Goal: Task Accomplishment & Management: Manage account settings

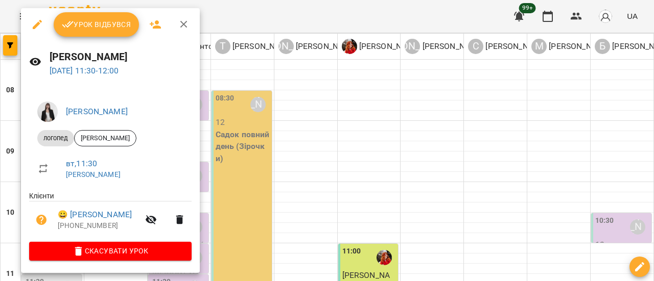
scroll to position [153, 0]
click at [184, 24] on icon "button" at bounding box center [184, 24] width 12 height 12
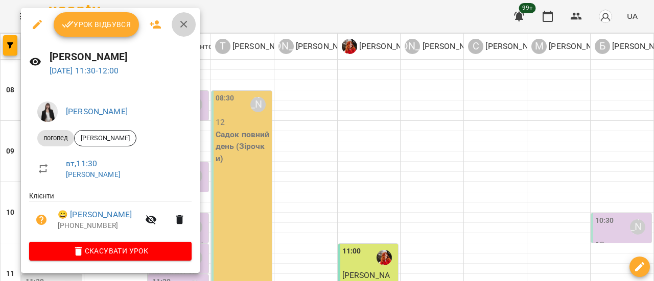
click at [183, 25] on icon "button" at bounding box center [183, 24] width 7 height 7
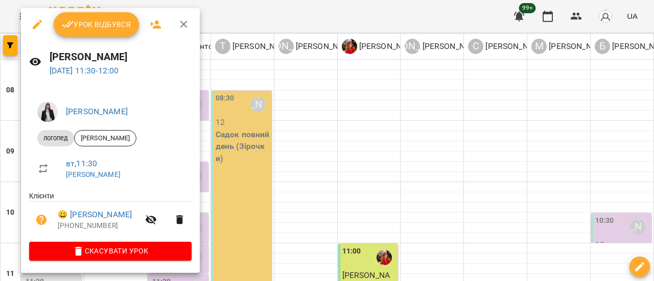
click at [183, 24] on icon "button" at bounding box center [183, 24] width 7 height 7
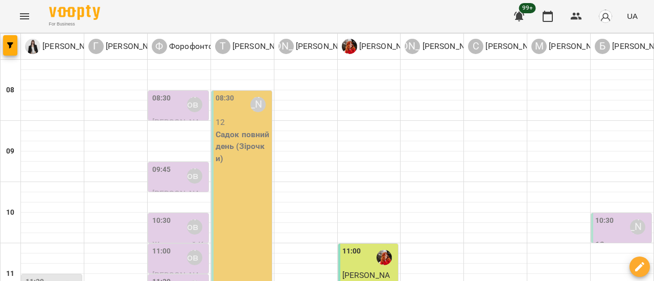
scroll to position [255, 0]
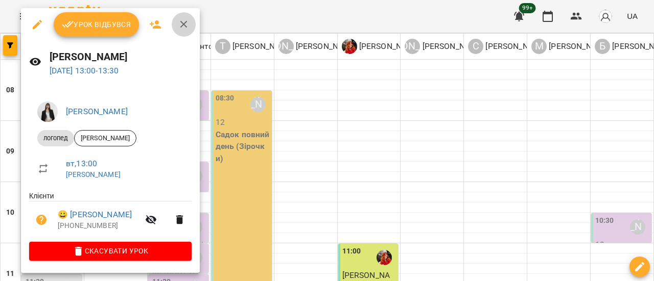
click at [183, 25] on icon "button" at bounding box center [183, 24] width 7 height 7
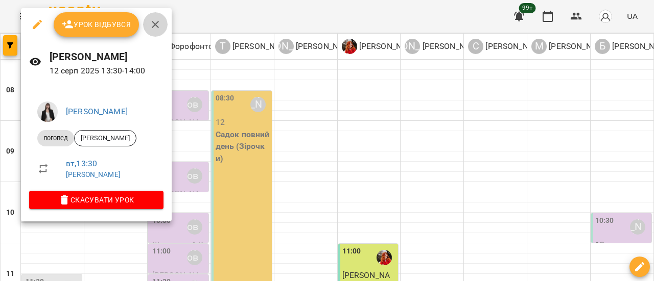
click at [157, 25] on icon "button" at bounding box center [155, 24] width 12 height 12
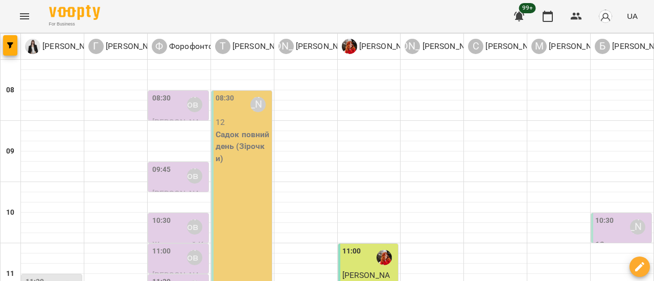
scroll to position [102, 0]
click at [28, 12] on icon "Menu" at bounding box center [24, 16] width 12 height 12
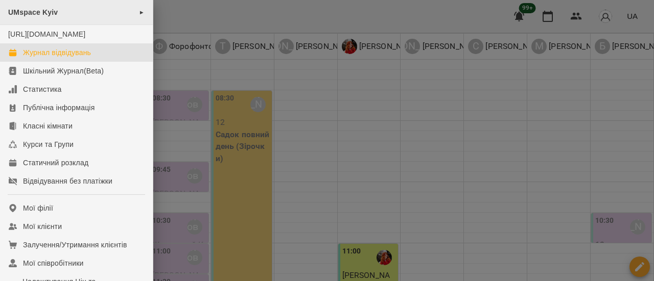
click at [130, 12] on div "UMspace Kyiv ►" at bounding box center [76, 12] width 153 height 25
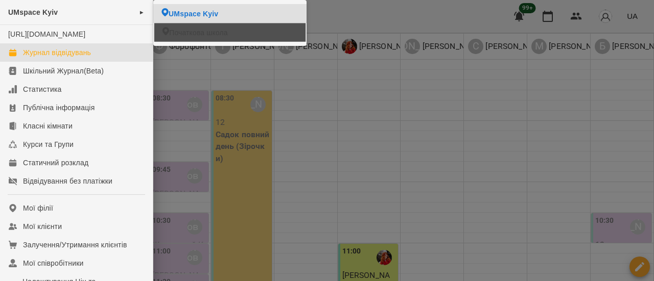
click at [188, 28] on span "Початкова школа" at bounding box center [198, 33] width 58 height 10
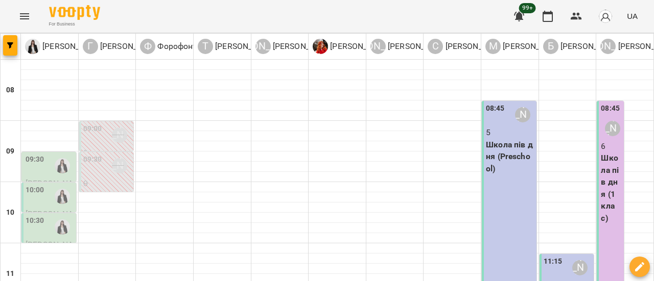
scroll to position [357, 0]
click at [23, 14] on icon "Menu" at bounding box center [24, 16] width 12 height 12
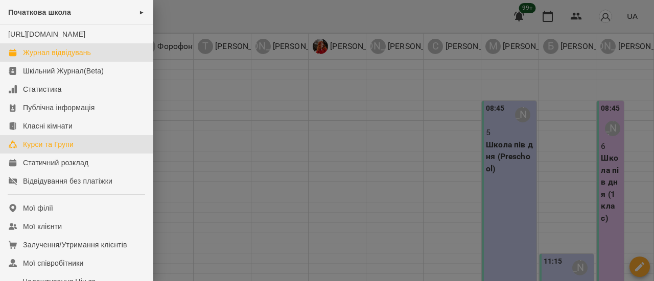
click at [44, 150] on div "Курси та Групи" at bounding box center [48, 144] width 51 height 10
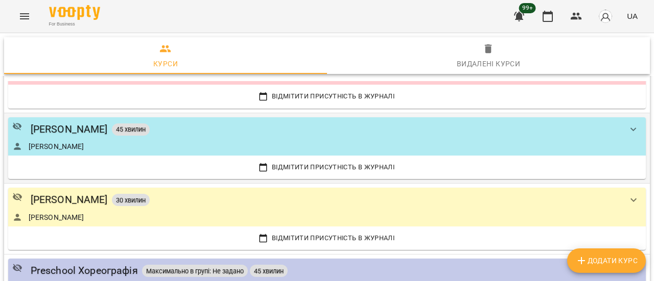
scroll to position [511, 0]
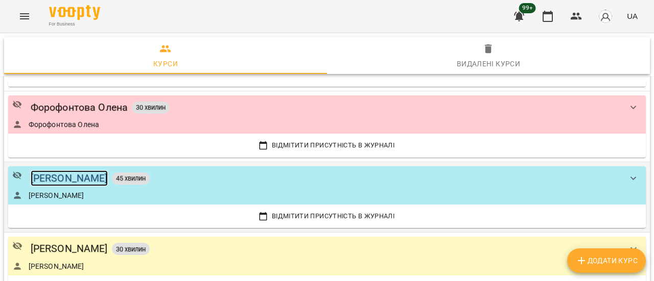
click at [87, 179] on div "[PERSON_NAME]" at bounding box center [69, 179] width 77 height 16
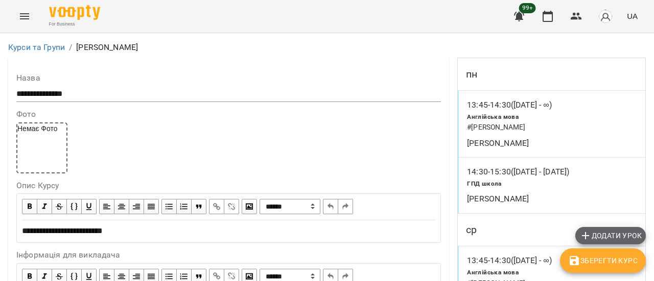
click at [607, 236] on span "Додати урок" at bounding box center [610, 236] width 62 height 12
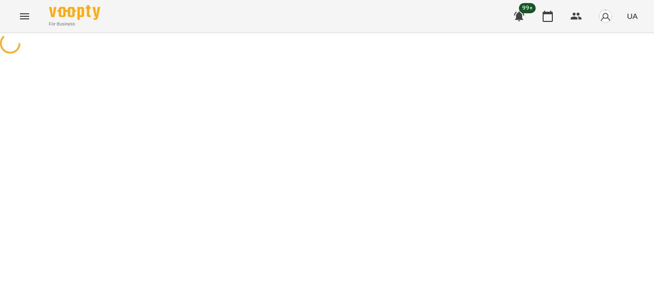
select select "**********"
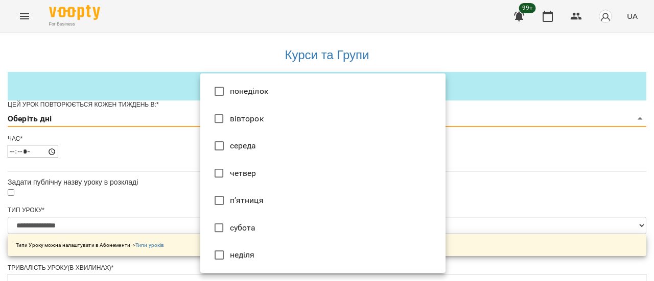
click at [281, 123] on li "вівторок" at bounding box center [322, 119] width 245 height 28
type input "*"
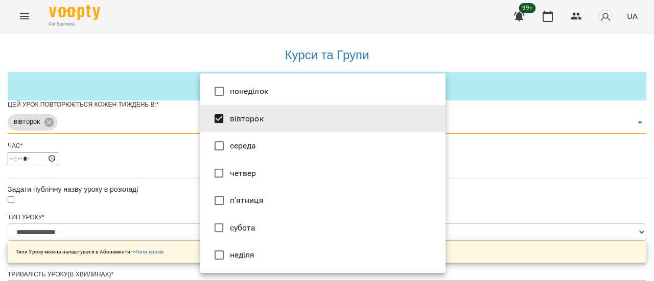
click at [515, 180] on div at bounding box center [327, 140] width 654 height 281
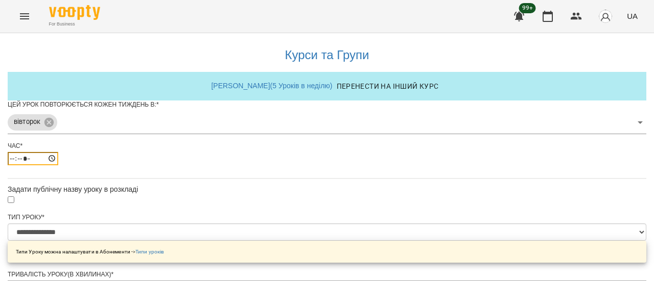
click at [58, 165] on input "*****" at bounding box center [33, 158] width 51 height 13
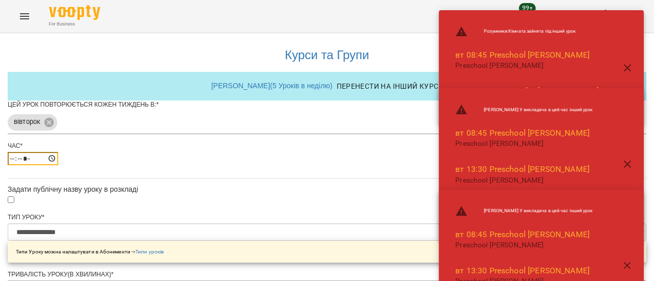
type input "*****"
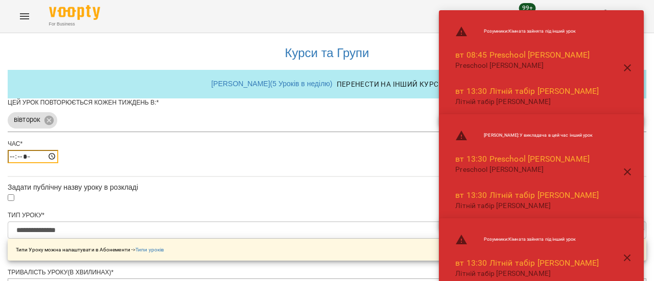
scroll to position [431, 0]
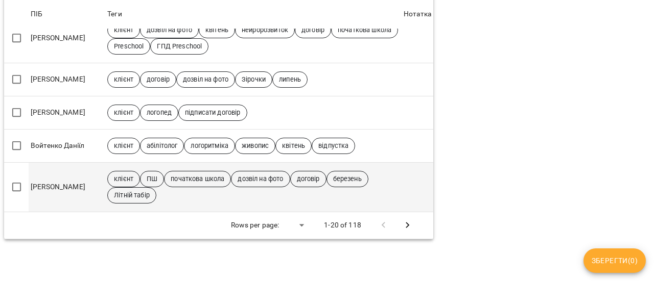
scroll to position [732, 0]
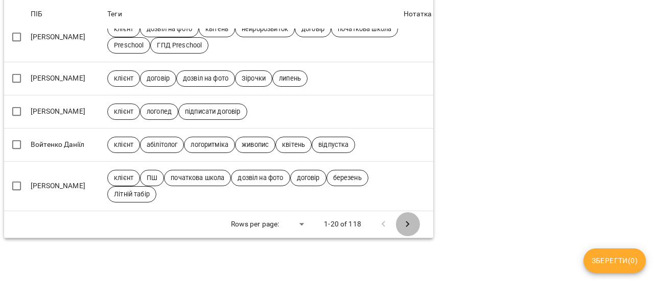
click at [408, 219] on icon "Next Page" at bounding box center [407, 225] width 12 height 12
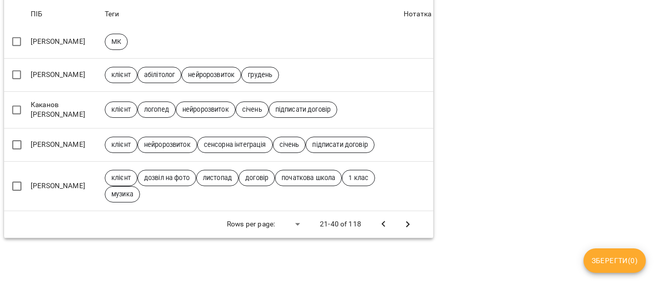
click at [406, 222] on icon "Next Page" at bounding box center [408, 225] width 4 height 6
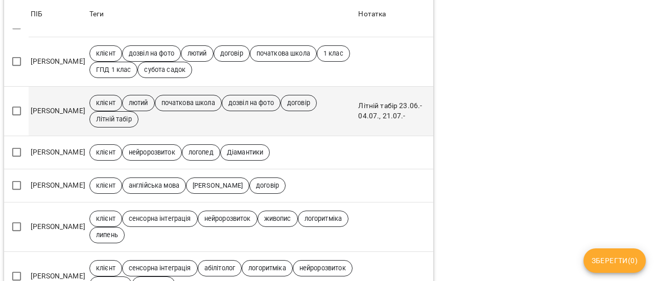
scroll to position [493, 0]
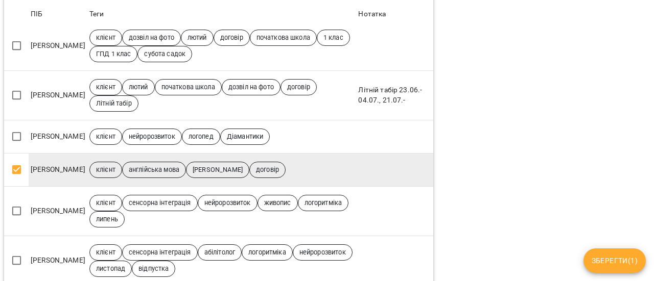
click at [618, 260] on span "Зберегти ( 1 )" at bounding box center [614, 261] width 46 height 12
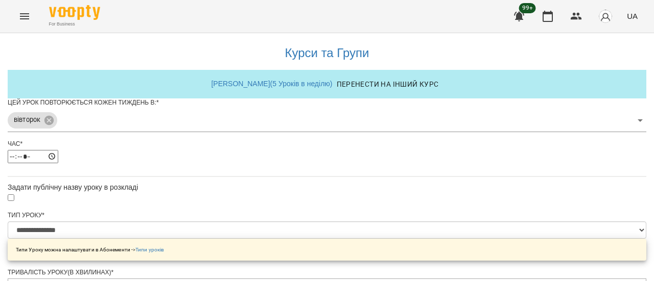
scroll to position [455, 0]
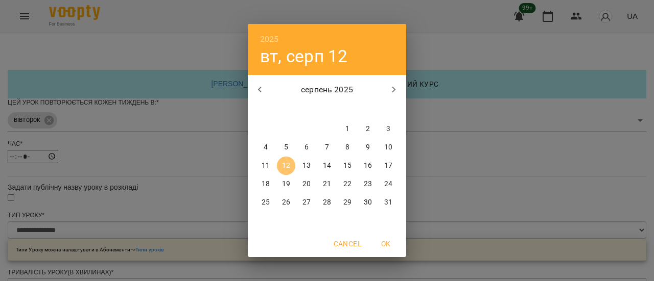
click at [285, 166] on p "12" at bounding box center [286, 166] width 8 height 10
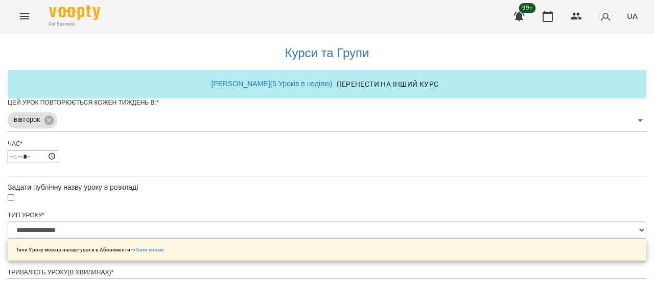
scroll to position [483, 0]
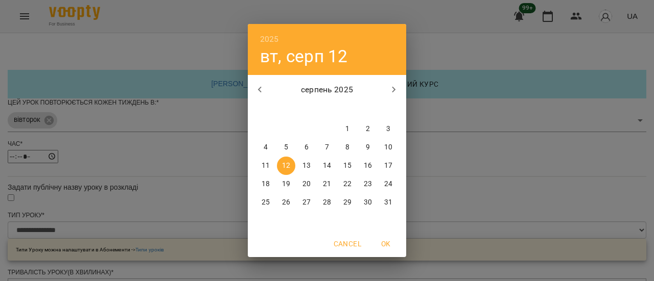
click at [288, 166] on p "12" at bounding box center [286, 166] width 8 height 10
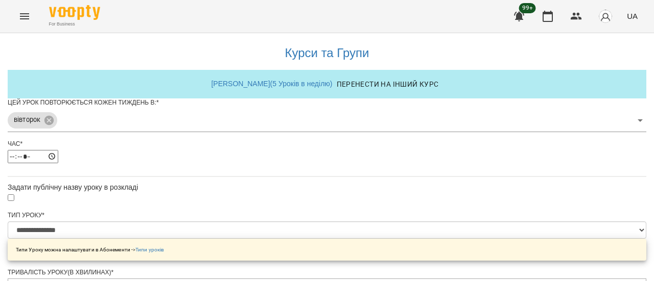
scroll to position [519, 0]
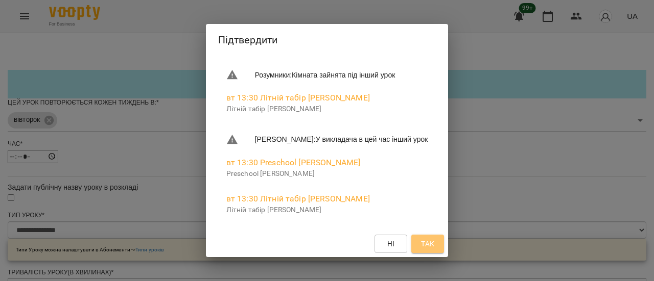
click at [434, 247] on span "Так" at bounding box center [427, 244] width 13 height 12
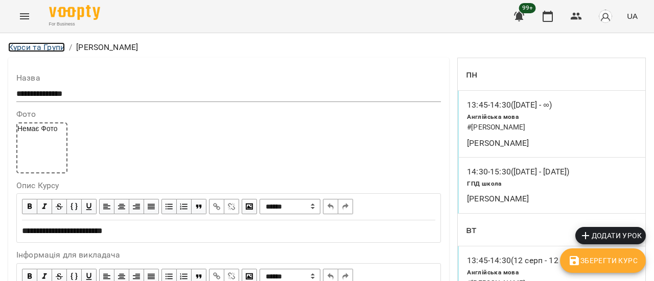
click at [56, 49] on link "Курси та Групи" at bounding box center [36, 47] width 57 height 10
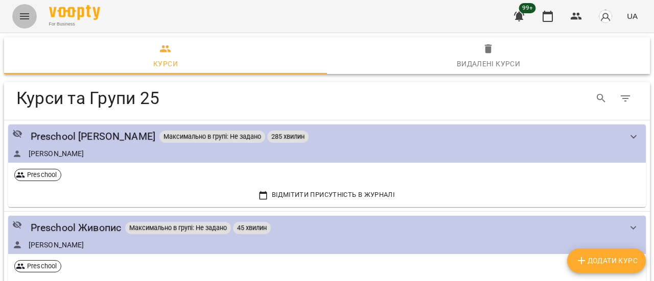
click at [25, 16] on icon "Menu" at bounding box center [24, 16] width 9 height 6
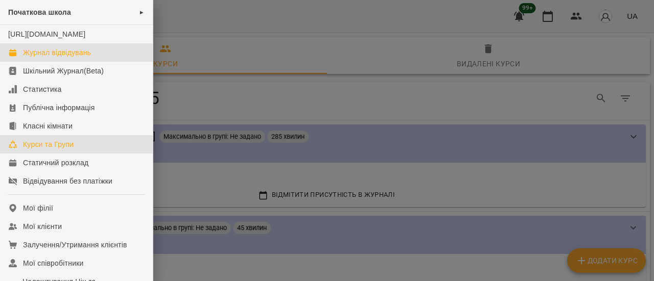
click at [73, 58] on div "Журнал відвідувань" at bounding box center [57, 52] width 68 height 10
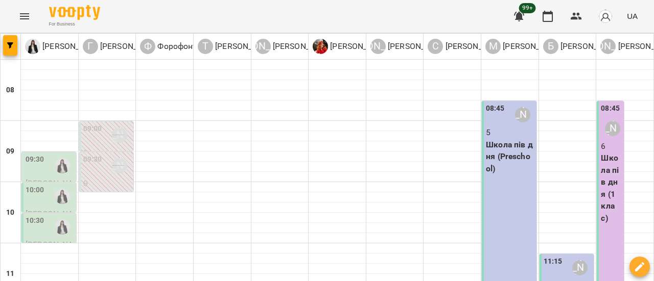
scroll to position [357, 0]
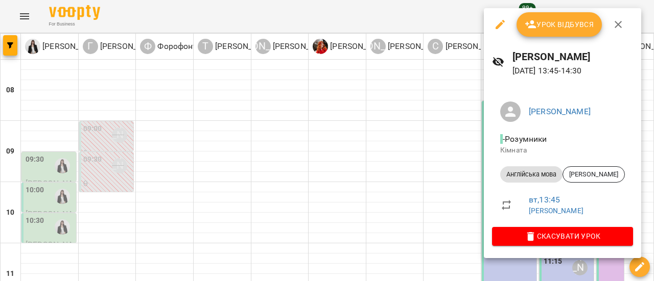
click at [548, 29] on span "Урок відбувся" at bounding box center [558, 24] width 69 height 12
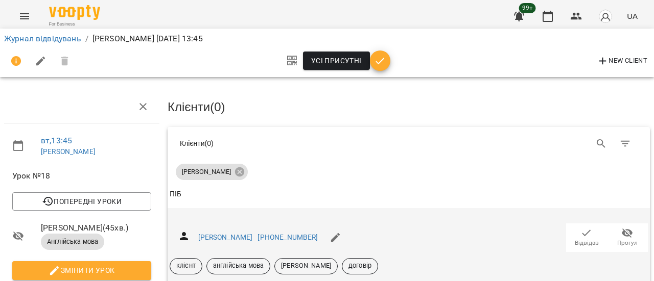
click at [580, 234] on icon "button" at bounding box center [586, 233] width 12 height 12
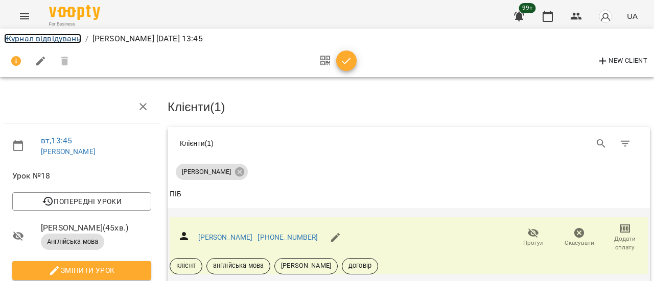
click at [49, 40] on link "Журнал відвідувань" at bounding box center [42, 39] width 77 height 10
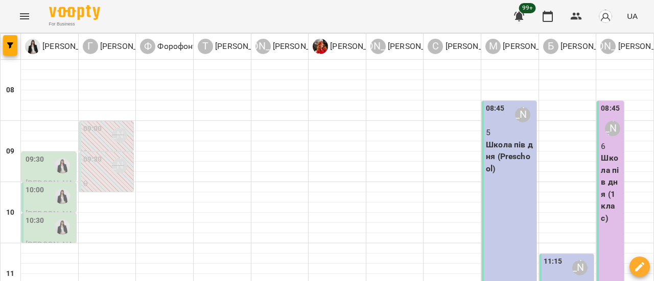
scroll to position [255, 0]
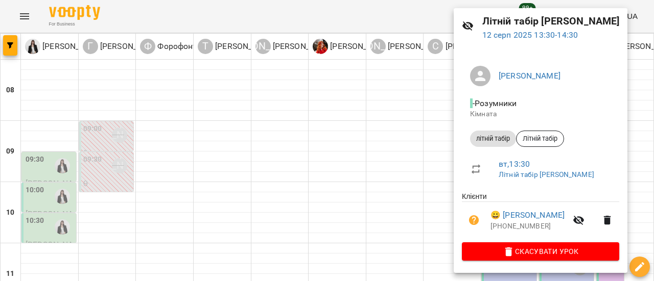
scroll to position [0, 0]
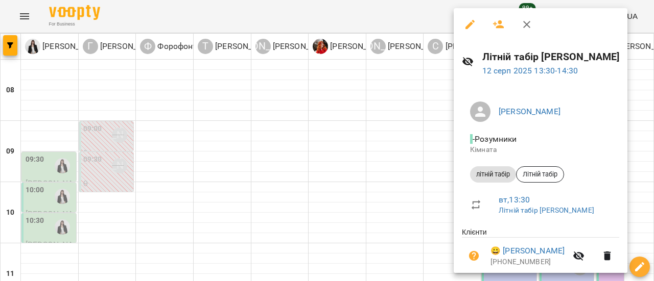
click at [530, 27] on icon "button" at bounding box center [526, 24] width 12 height 12
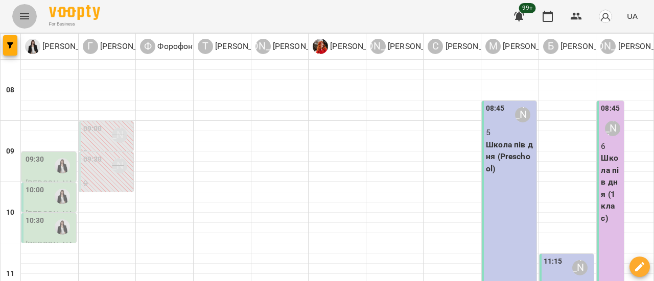
click at [19, 10] on icon "Menu" at bounding box center [24, 16] width 12 height 12
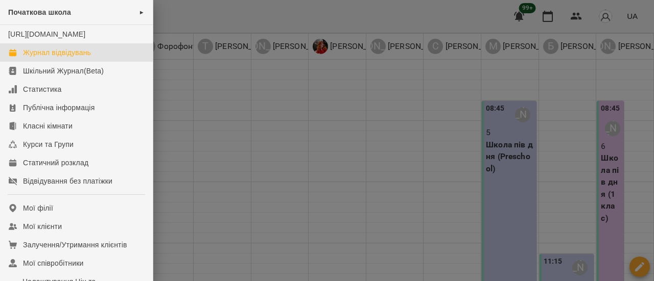
click at [64, 58] on div "Журнал відвідувань" at bounding box center [57, 52] width 68 height 10
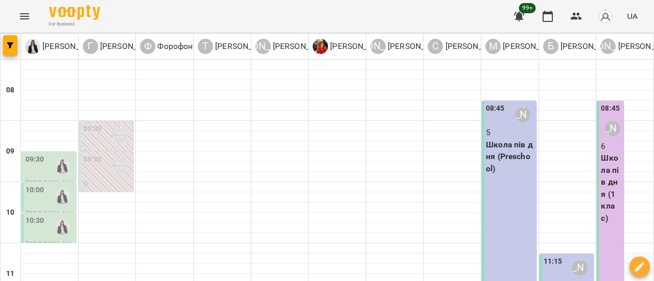
scroll to position [357, 0]
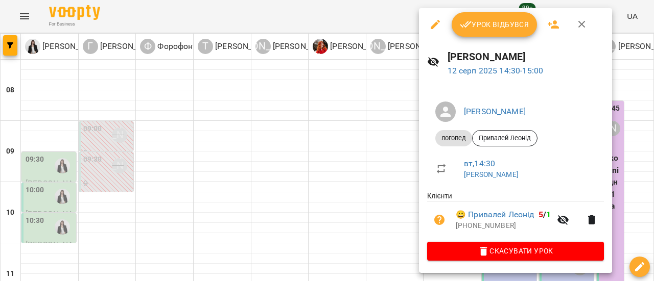
click at [502, 22] on span "Урок відбувся" at bounding box center [494, 24] width 69 height 12
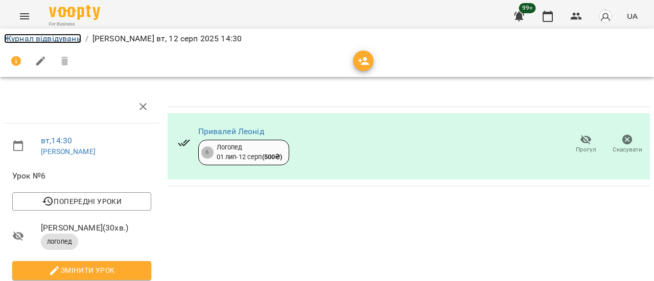
click at [66, 38] on link "Журнал відвідувань" at bounding box center [42, 39] width 77 height 10
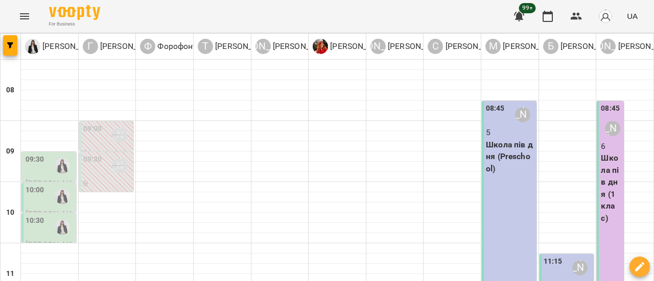
scroll to position [357, 0]
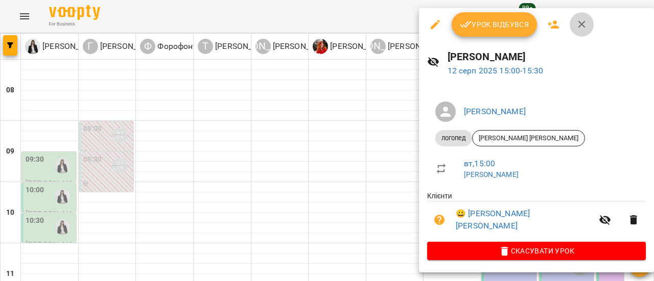
click at [583, 23] on icon "button" at bounding box center [582, 24] width 12 height 12
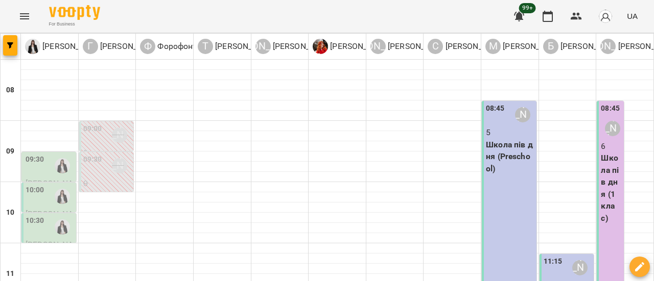
scroll to position [306, 0]
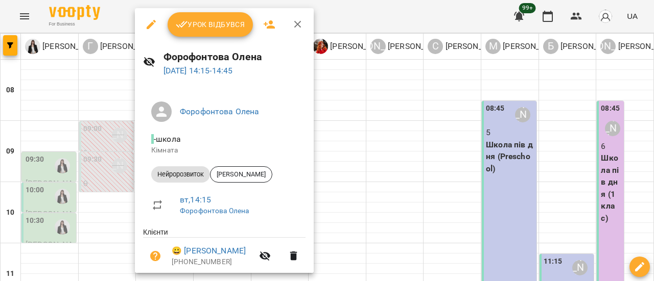
click at [298, 26] on icon "button" at bounding box center [297, 24] width 7 height 7
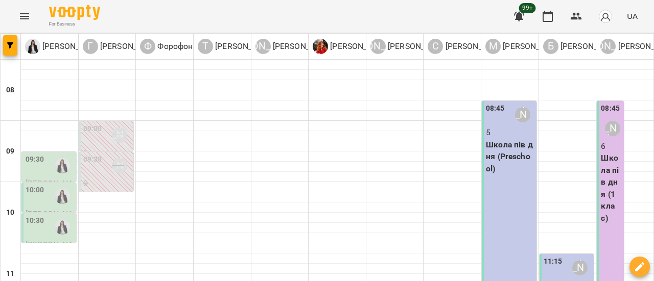
scroll to position [255, 0]
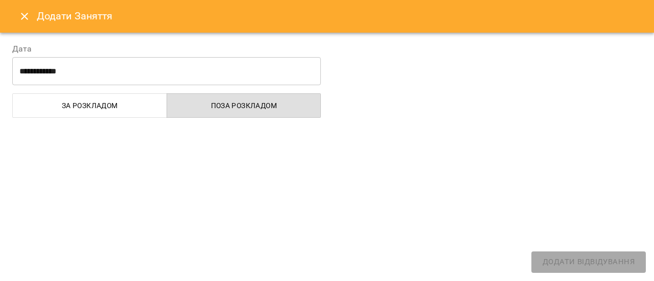
select select
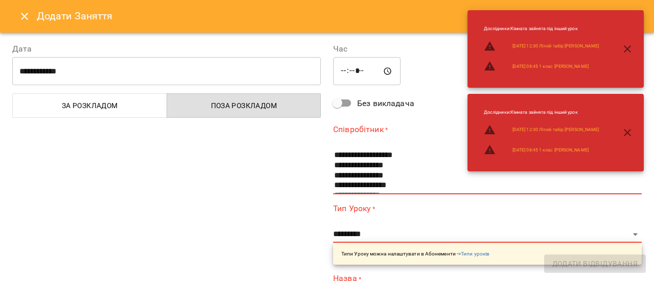
drag, startPoint x: 341, startPoint y: 140, endPoint x: 400, endPoint y: 166, distance: 64.0
click at [385, 159] on div "**********" at bounding box center [487, 159] width 308 height 71
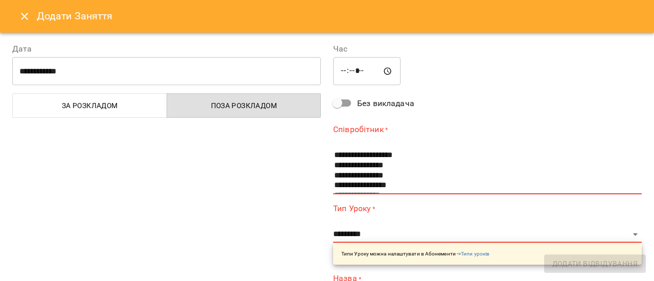
click at [24, 15] on icon "Close" at bounding box center [24, 16] width 12 height 12
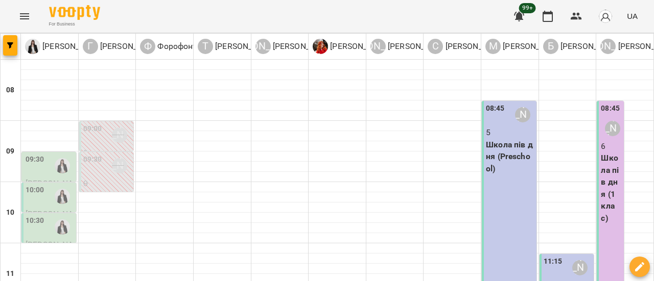
scroll to position [306, 0]
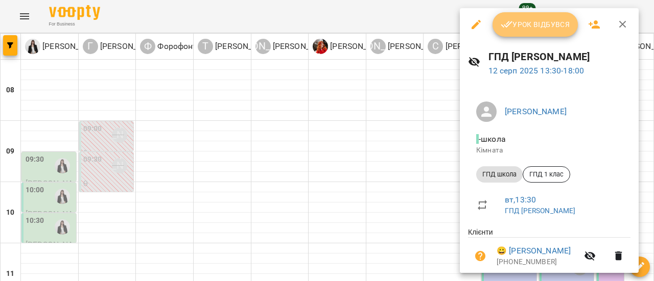
click at [534, 27] on span "Урок відбувся" at bounding box center [534, 24] width 69 height 12
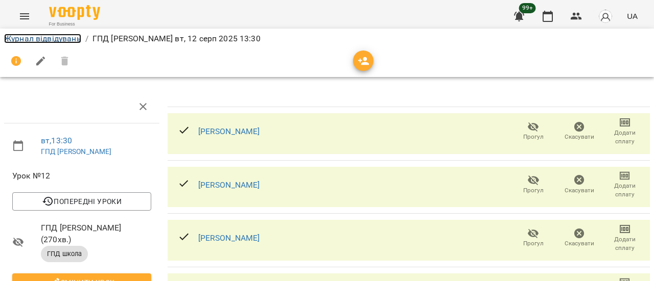
click at [68, 40] on link "Журнал відвідувань" at bounding box center [42, 39] width 77 height 10
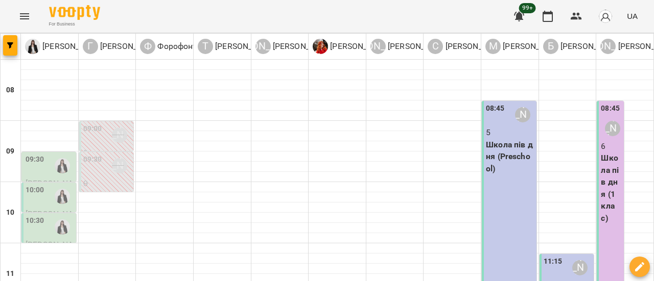
scroll to position [357, 0]
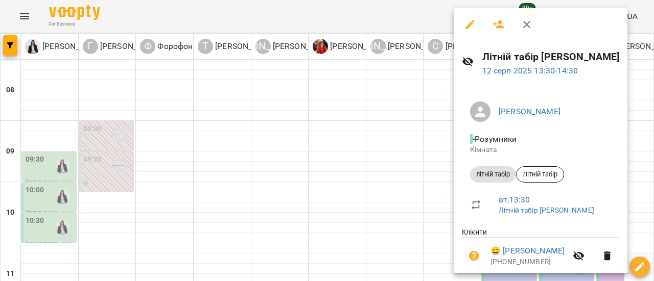
click at [474, 23] on icon "button" at bounding box center [470, 24] width 12 height 12
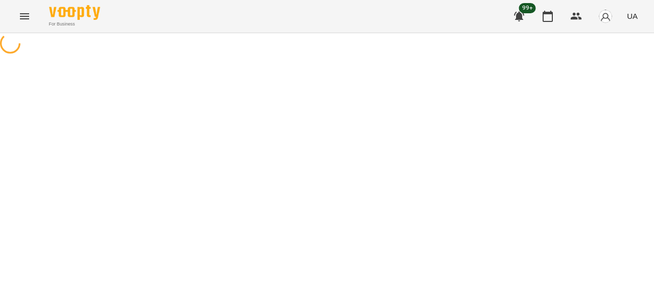
select select "**********"
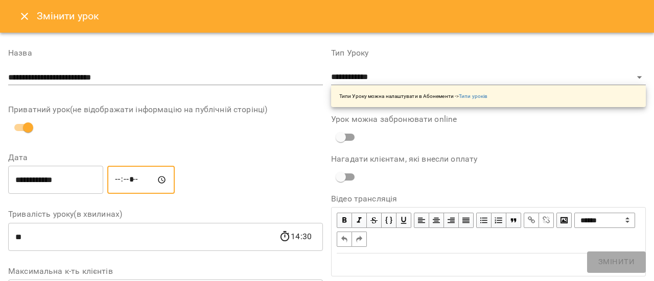
click at [130, 182] on input "*****" at bounding box center [140, 180] width 67 height 29
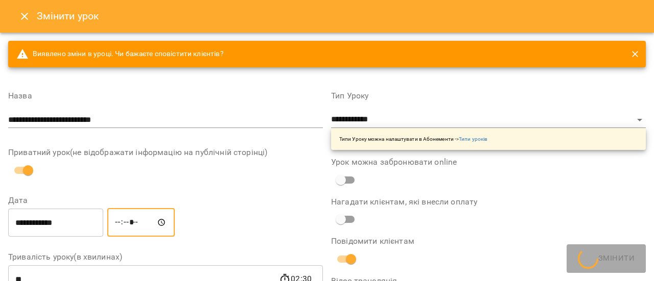
type input "*****"
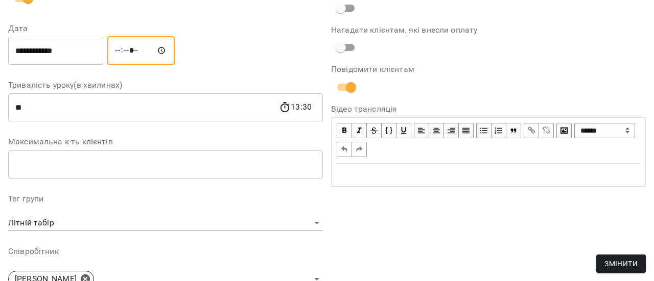
scroll to position [255, 0]
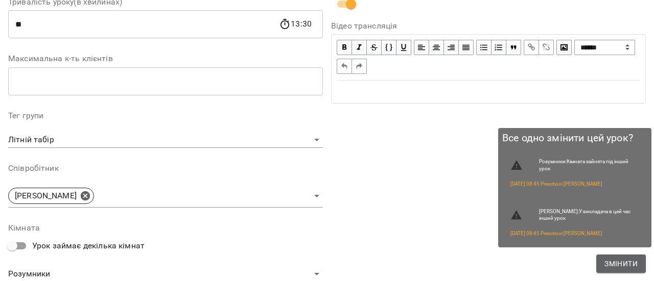
click at [623, 262] on span "Змінити" at bounding box center [620, 264] width 33 height 12
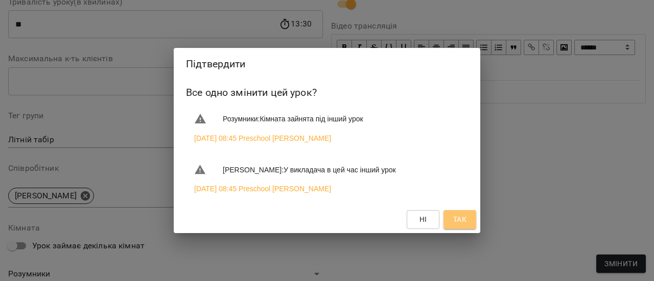
click at [461, 225] on span "Так" at bounding box center [459, 219] width 13 height 12
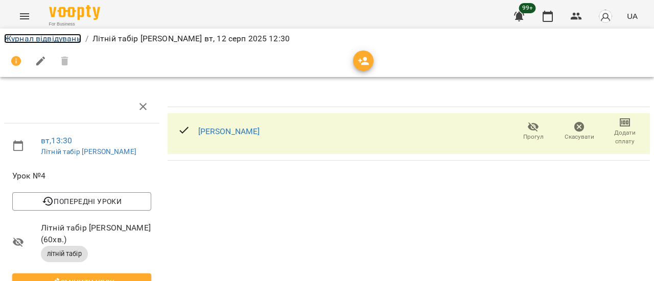
click at [56, 39] on link "Журнал відвідувань" at bounding box center [42, 39] width 77 height 10
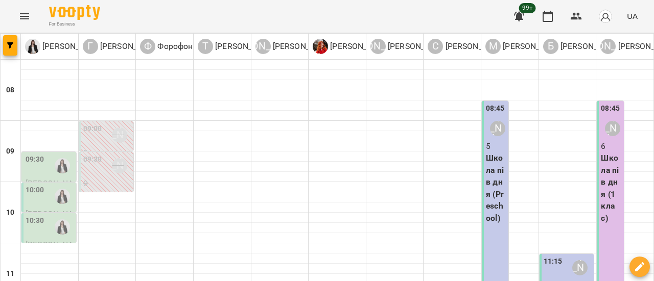
scroll to position [409, 0]
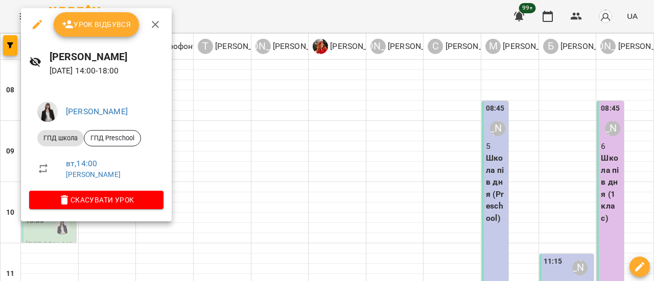
click at [80, 27] on span "Урок відбувся" at bounding box center [96, 24] width 69 height 12
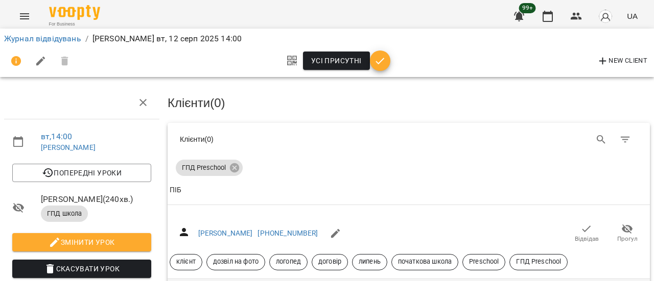
scroll to position [102, 0]
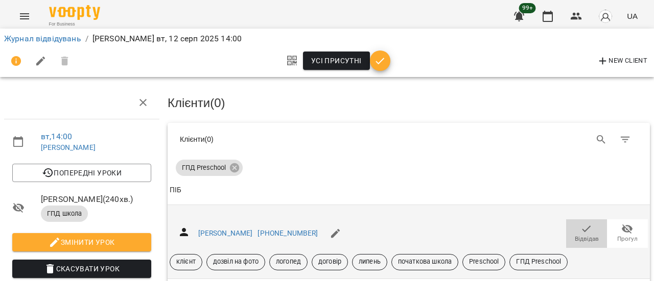
click at [580, 223] on icon "button" at bounding box center [586, 229] width 12 height 12
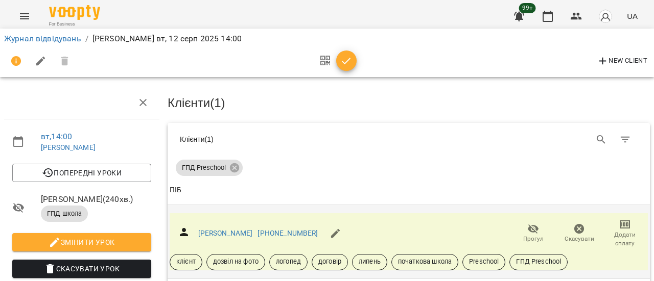
scroll to position [204, 0]
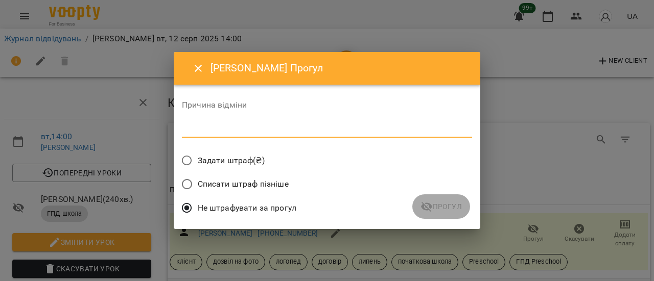
click at [327, 129] on textarea at bounding box center [327, 130] width 290 height 10
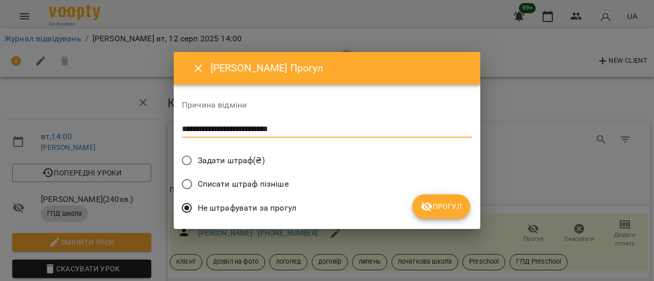
type textarea "**********"
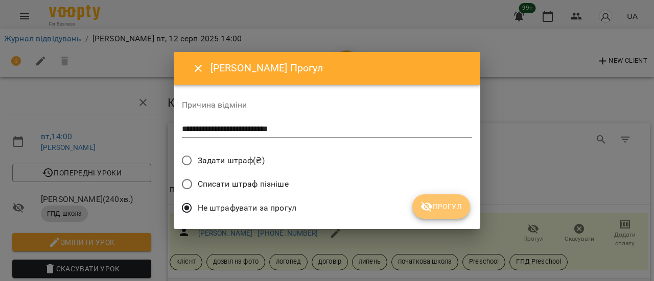
click at [444, 216] on button "Прогул" at bounding box center [441, 207] width 58 height 25
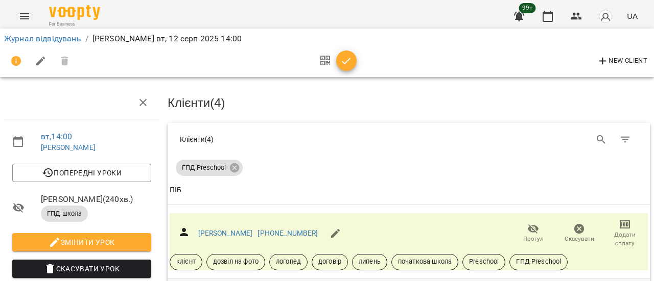
scroll to position [0, 0]
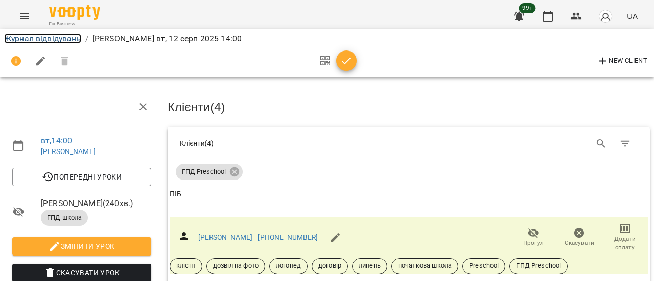
click at [59, 36] on link "Журнал відвідувань" at bounding box center [42, 39] width 77 height 10
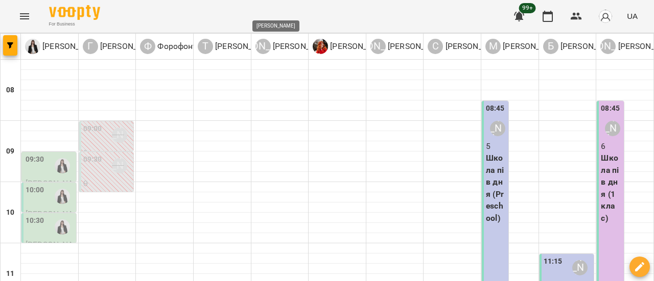
scroll to position [51, 0]
click at [55, 158] on img "Коваленко Аміна" at bounding box center [62, 165] width 15 height 15
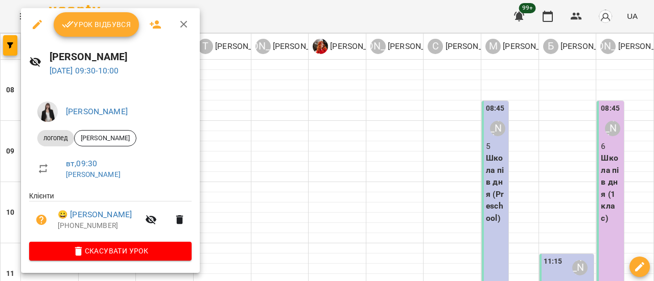
click at [101, 26] on span "Урок відбувся" at bounding box center [96, 24] width 69 height 12
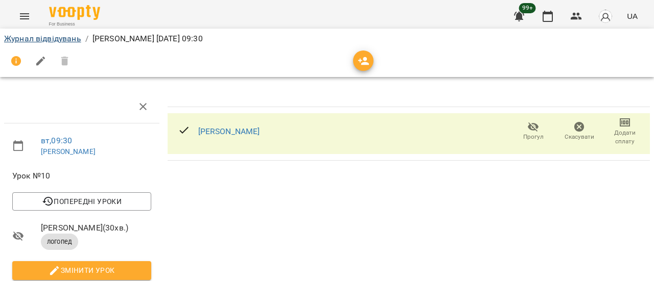
click at [55, 33] on div "Журнал відвідувань / [PERSON_NAME] [DATE] 09:30" at bounding box center [327, 53] width 658 height 53
click at [57, 36] on link "Журнал відвідувань" at bounding box center [42, 39] width 77 height 10
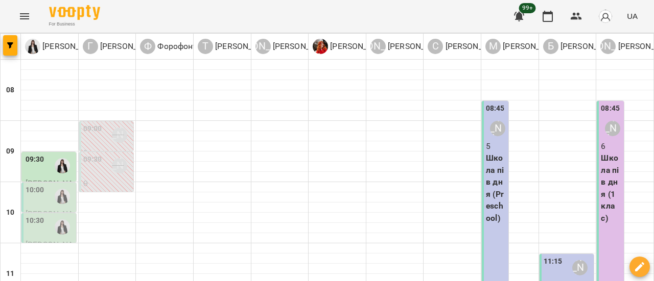
scroll to position [51, 0]
click at [48, 185] on div "10:00" at bounding box center [50, 196] width 49 height 23
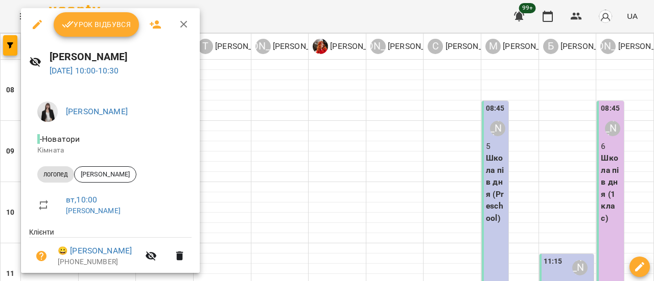
click at [105, 28] on span "Урок відбувся" at bounding box center [96, 24] width 69 height 12
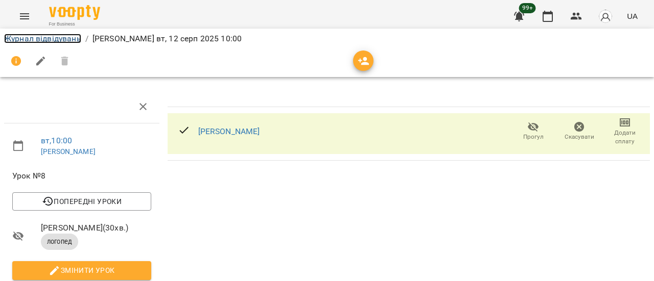
click at [42, 40] on link "Журнал відвідувань" at bounding box center [42, 39] width 77 height 10
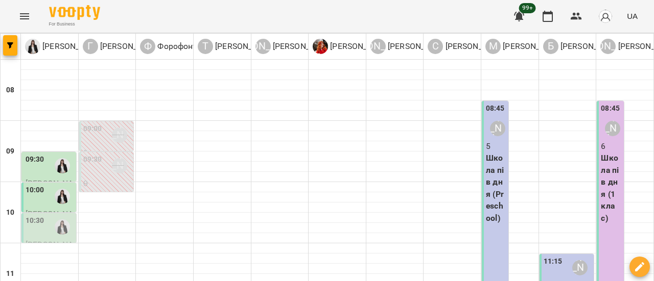
scroll to position [51, 0]
click at [66, 220] on img "Коваленко Аміна" at bounding box center [62, 227] width 15 height 15
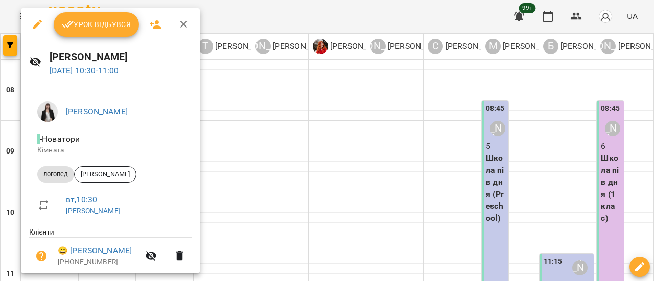
click at [100, 25] on span "Урок відбувся" at bounding box center [96, 24] width 69 height 12
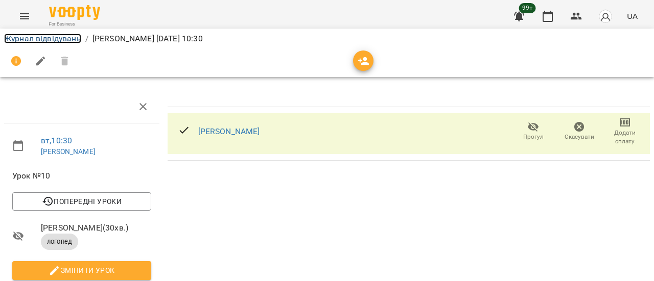
click at [44, 40] on link "Журнал відвідувань" at bounding box center [42, 39] width 77 height 10
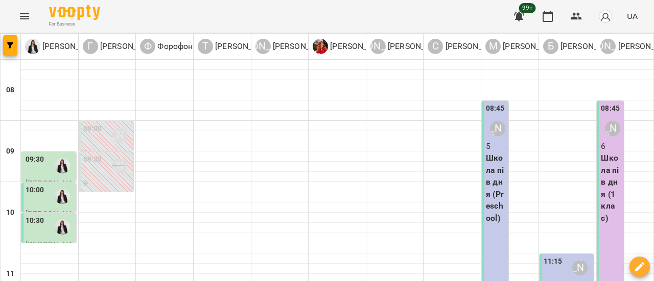
scroll to position [357, 0]
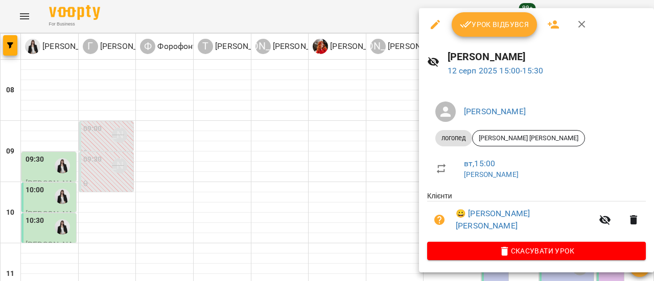
click at [483, 26] on span "Урок відбувся" at bounding box center [494, 24] width 69 height 12
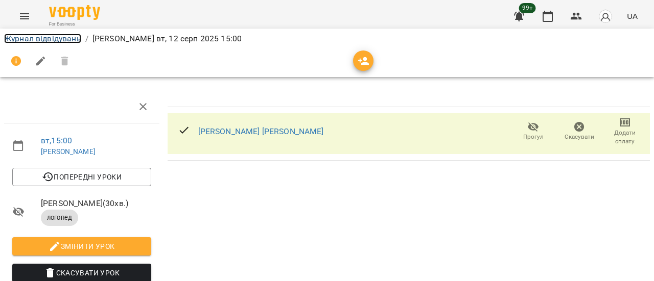
click at [46, 38] on link "Журнал відвідувань" at bounding box center [42, 39] width 77 height 10
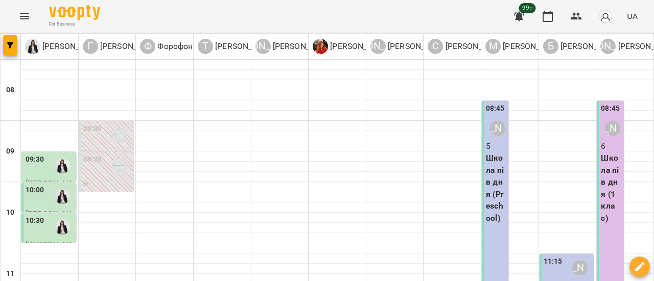
scroll to position [357, 0]
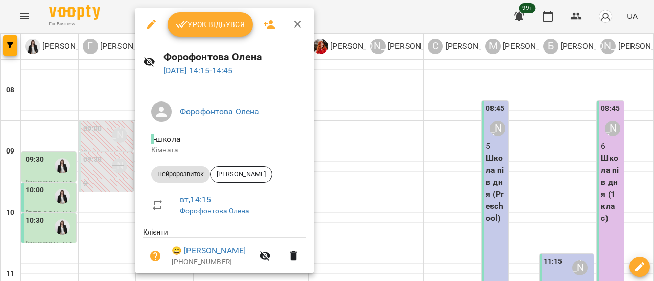
click at [570, 121] on div at bounding box center [327, 140] width 654 height 281
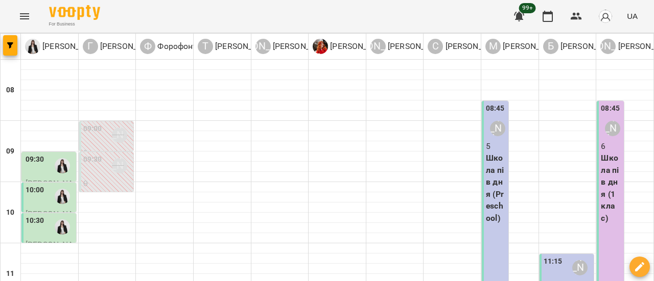
scroll to position [306, 0]
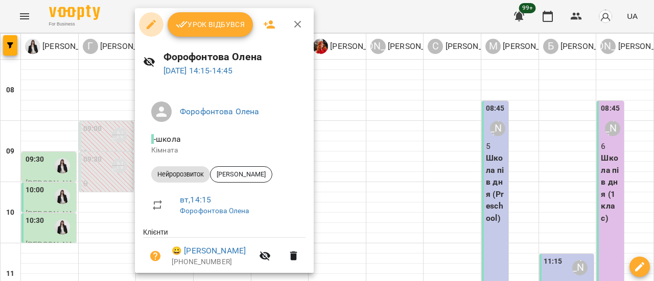
click at [152, 22] on icon "button" at bounding box center [151, 24] width 12 height 12
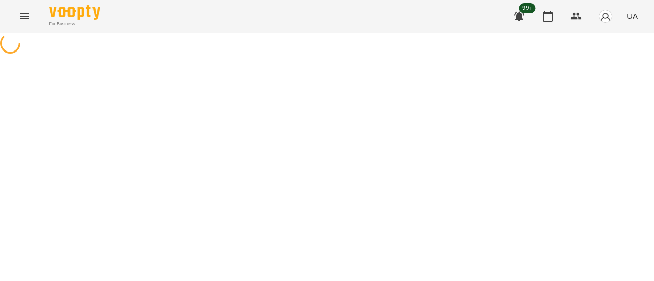
select select "**********"
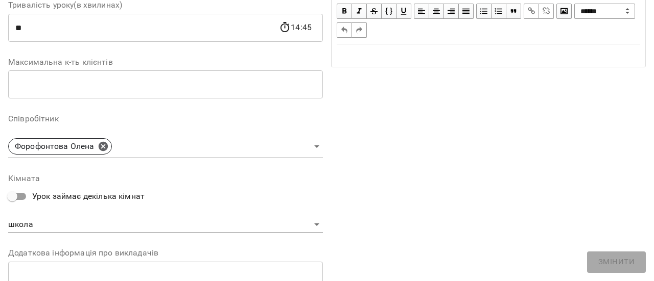
scroll to position [306, 0]
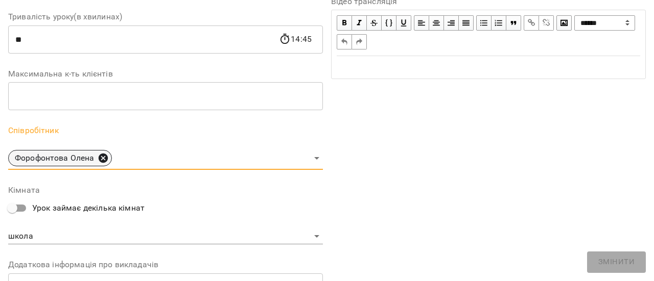
click at [102, 156] on icon at bounding box center [102, 158] width 9 height 9
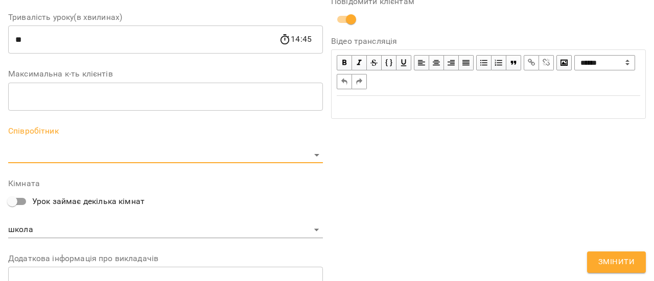
click at [606, 264] on span "Змінити" at bounding box center [616, 262] width 36 height 13
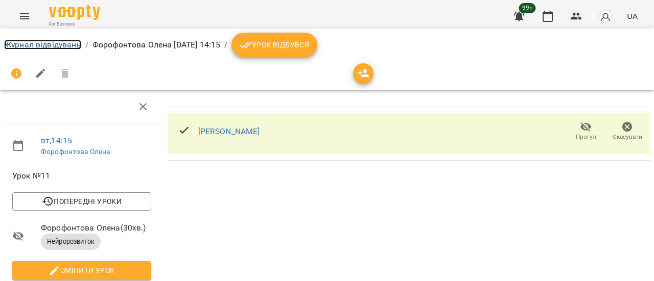
click at [37, 47] on link "Журнал відвідувань" at bounding box center [42, 45] width 77 height 10
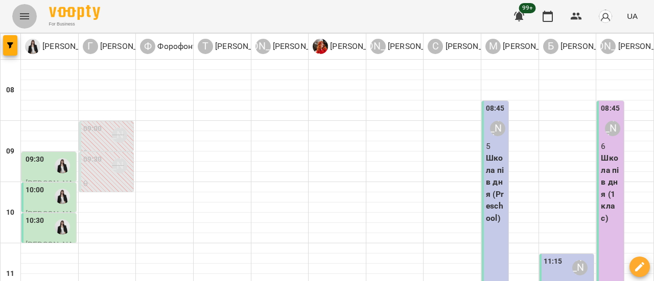
click at [13, 21] on button "Menu" at bounding box center [24, 16] width 25 height 25
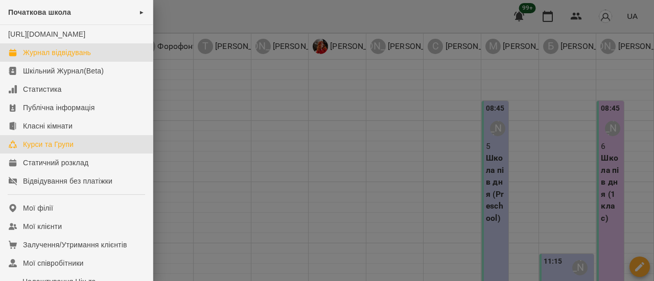
click at [42, 150] on div "Курси та Групи" at bounding box center [48, 144] width 51 height 10
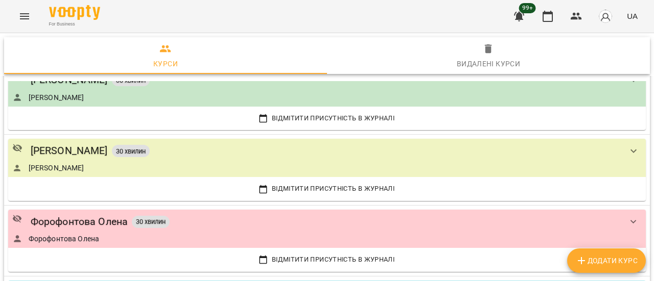
scroll to position [393, 0]
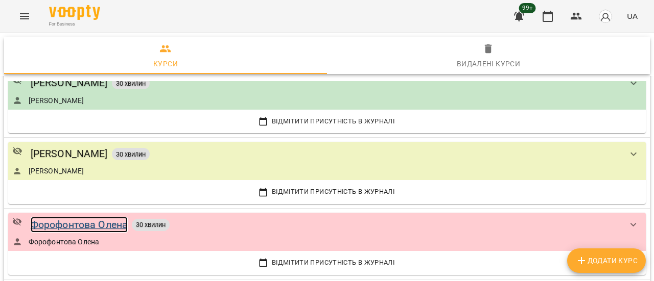
drag, startPoint x: 120, startPoint y: 221, endPoint x: 128, endPoint y: 222, distance: 8.2
click at [120, 221] on div "Форофонтова Олена" at bounding box center [80, 225] width 98 height 16
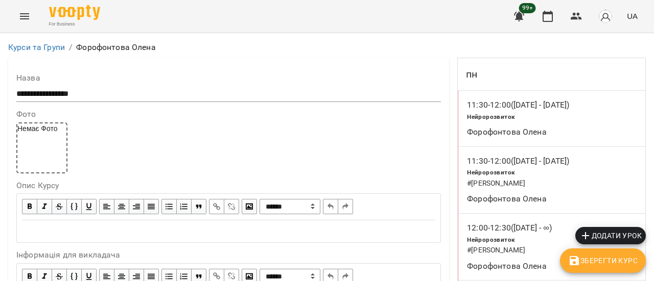
click at [616, 237] on span "Додати урок" at bounding box center [610, 236] width 62 height 12
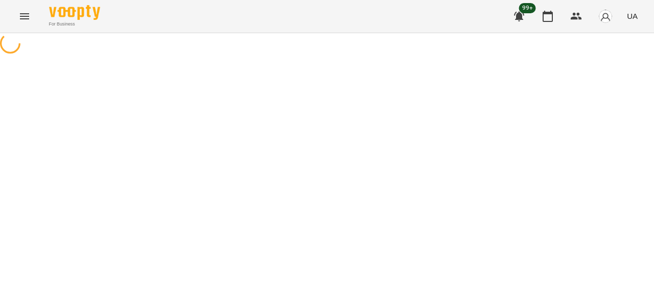
select select "**********"
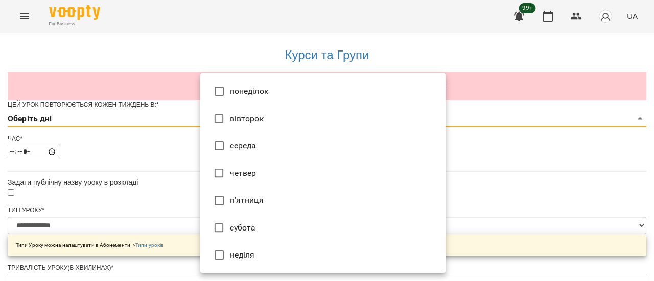
click at [259, 112] on li "вівторок" at bounding box center [322, 119] width 245 height 28
type input "*"
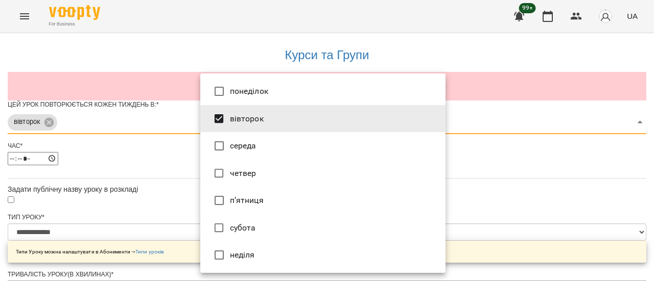
click at [486, 219] on div at bounding box center [327, 140] width 654 height 281
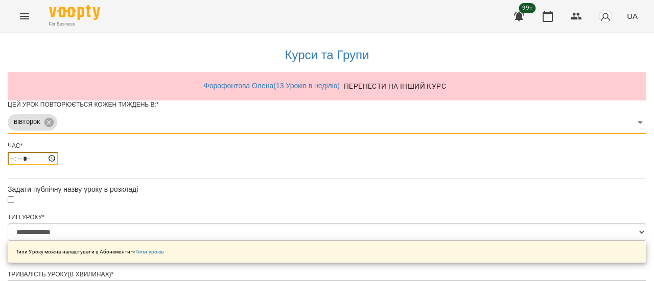
click at [58, 165] on input "*****" at bounding box center [33, 158] width 51 height 13
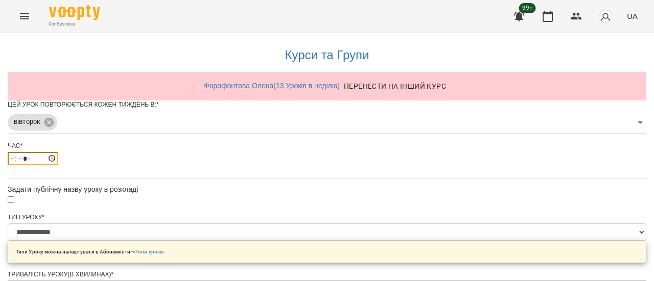
type input "*****"
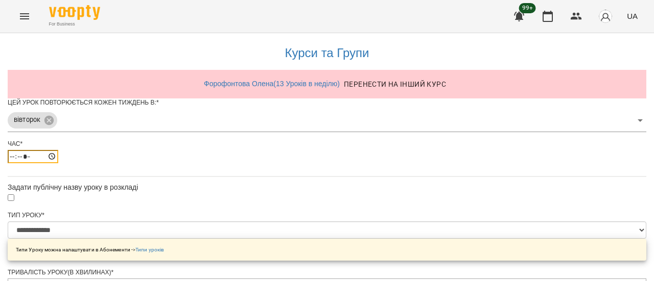
scroll to position [409, 0]
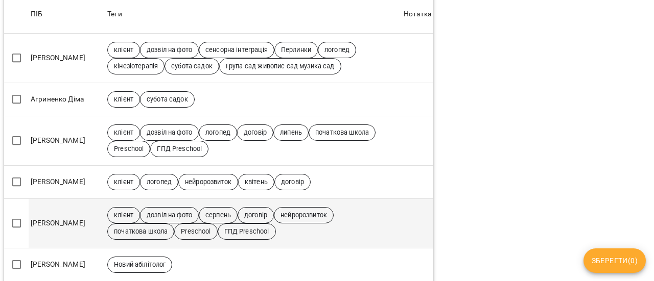
scroll to position [204, 0]
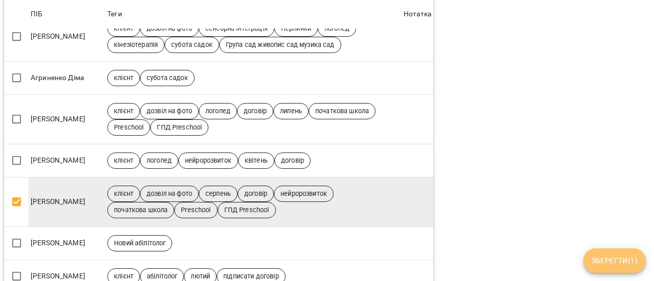
click at [607, 260] on span "Зберегти ( 1 )" at bounding box center [614, 261] width 46 height 12
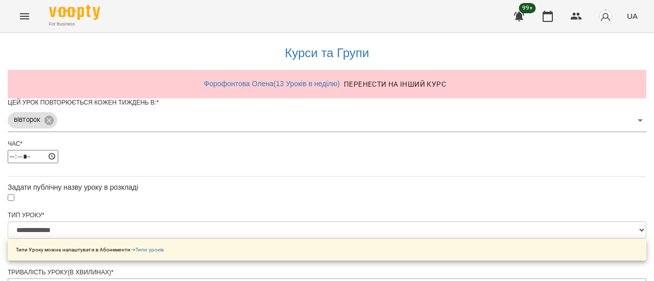
scroll to position [455, 0]
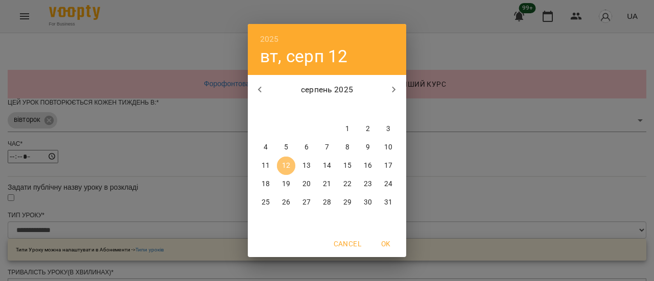
click at [287, 162] on p "12" at bounding box center [286, 166] width 8 height 10
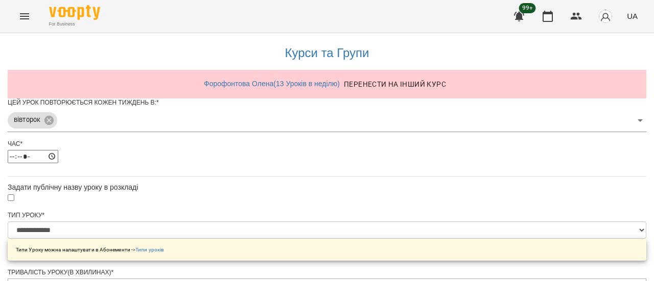
scroll to position [483, 0]
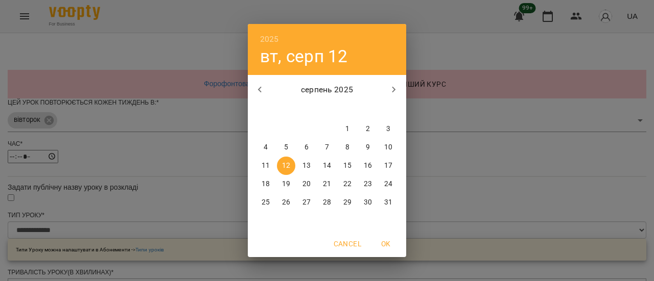
click at [288, 166] on p "12" at bounding box center [286, 166] width 8 height 10
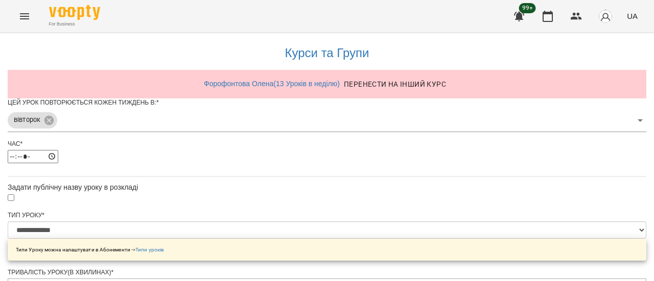
scroll to position [519, 0]
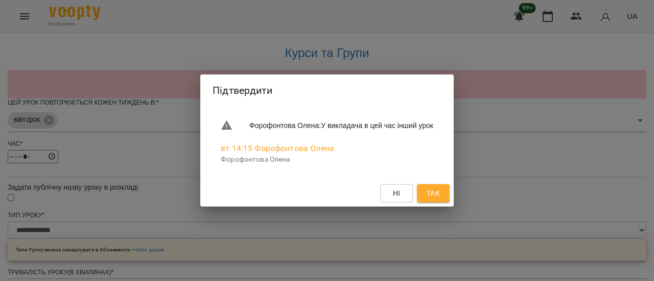
click at [440, 195] on span "Так" at bounding box center [432, 193] width 13 height 12
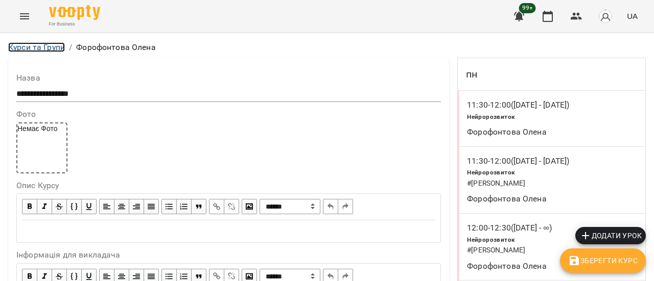
click at [53, 49] on link "Курси та Групи" at bounding box center [36, 47] width 57 height 10
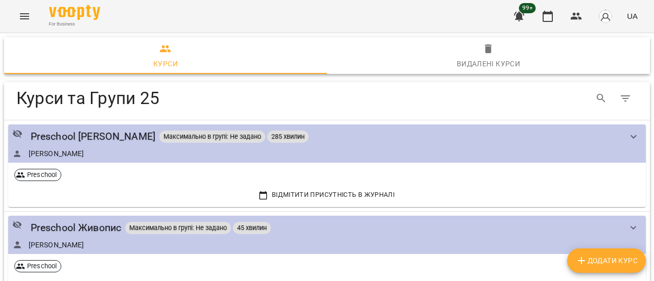
click at [28, 13] on icon "Menu" at bounding box center [24, 16] width 12 height 12
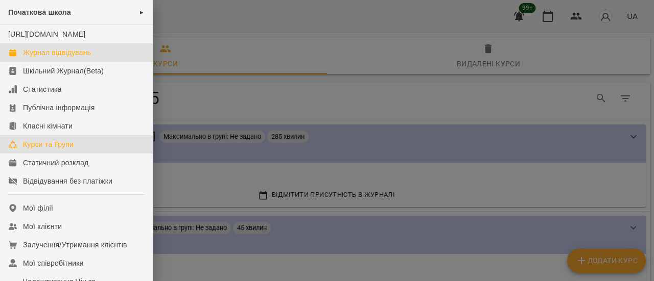
click at [65, 58] on div "Журнал відвідувань" at bounding box center [57, 52] width 68 height 10
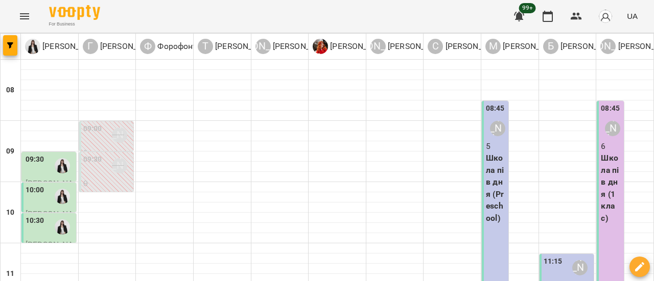
scroll to position [306, 0]
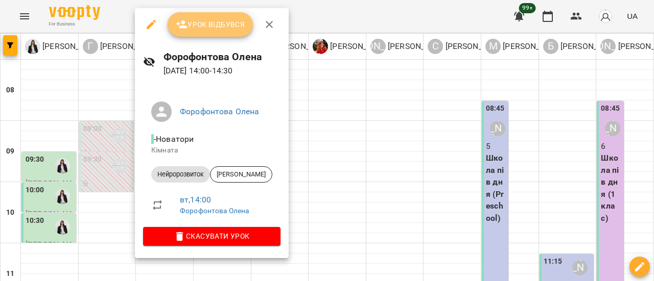
click at [218, 30] on span "Урок відбувся" at bounding box center [210, 24] width 69 height 12
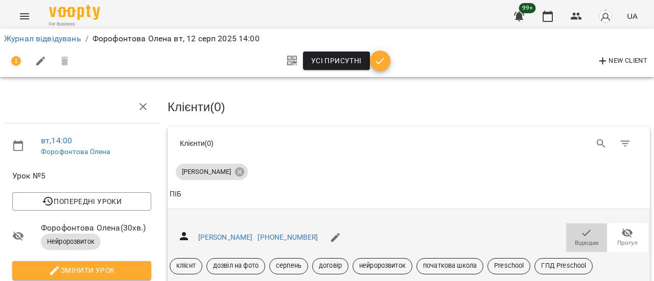
click at [575, 240] on span "Відвідав" at bounding box center [587, 243] width 24 height 9
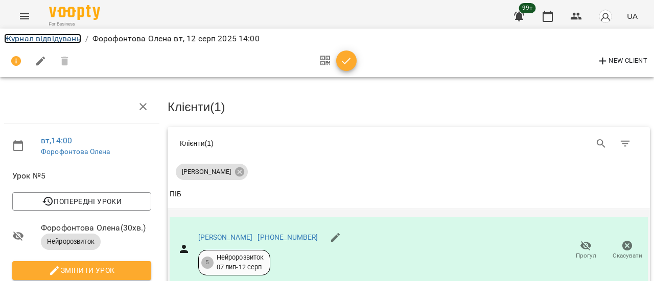
click at [70, 40] on link "Журнал відвідувань" at bounding box center [42, 39] width 77 height 10
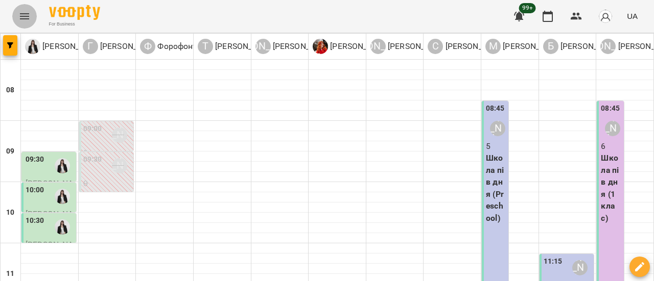
click at [31, 17] on button "Menu" at bounding box center [24, 16] width 25 height 25
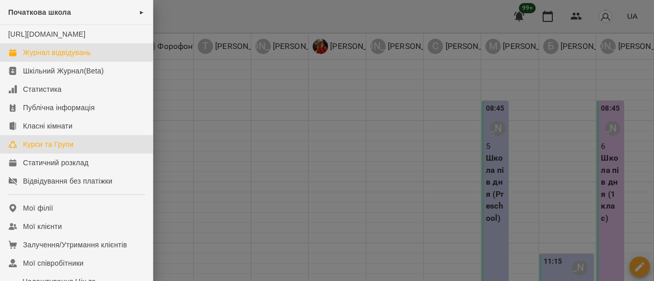
click at [61, 150] on div "Курси та Групи" at bounding box center [48, 144] width 51 height 10
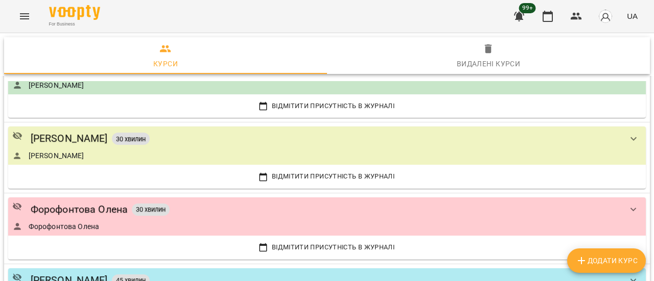
scroll to position [460, 0]
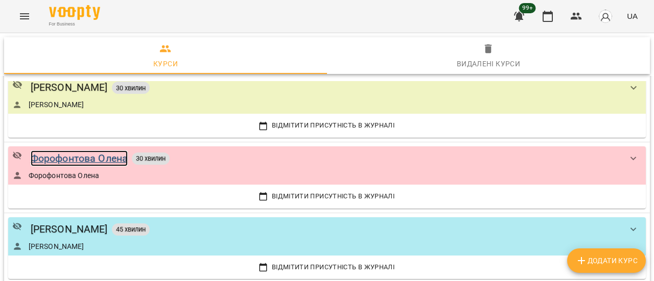
click at [99, 158] on div "Форофонтова Олена" at bounding box center [80, 159] width 98 height 16
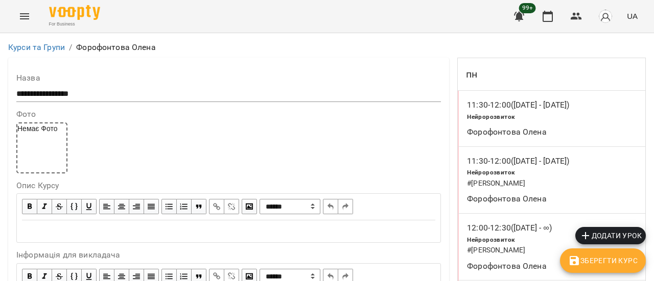
scroll to position [623, 0]
click at [26, 18] on icon "Menu" at bounding box center [24, 16] width 12 height 12
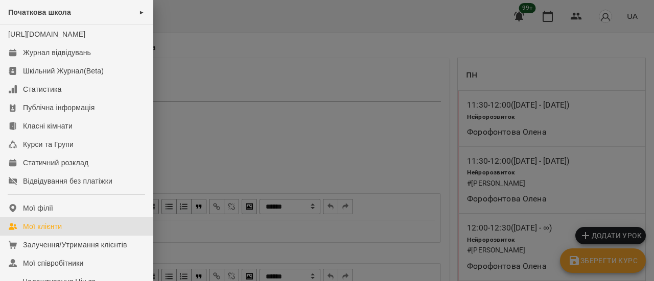
click at [56, 232] on div "Мої клієнти" at bounding box center [42, 227] width 39 height 10
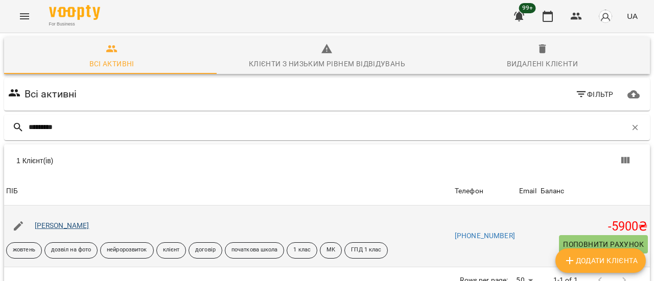
type input "*********"
click at [67, 229] on link "[PERSON_NAME]" at bounding box center [62, 226] width 55 height 8
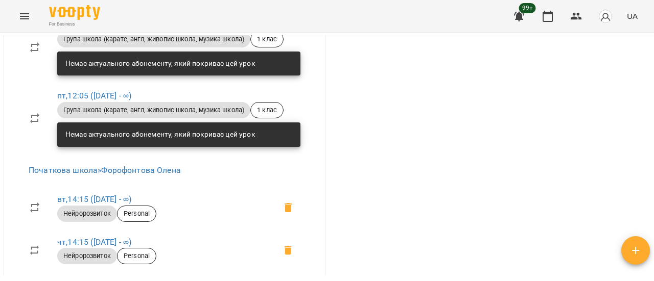
scroll to position [970, 0]
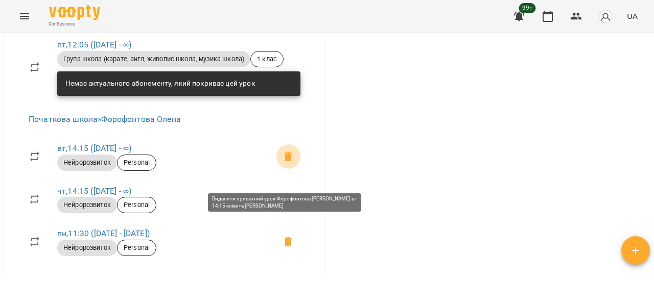
click at [284, 161] on icon at bounding box center [287, 156] width 7 height 9
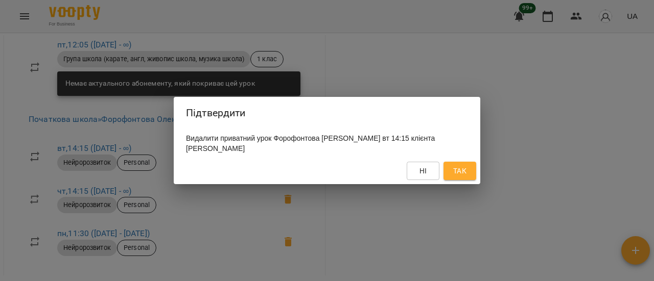
click at [458, 172] on span "Так" at bounding box center [459, 171] width 13 height 12
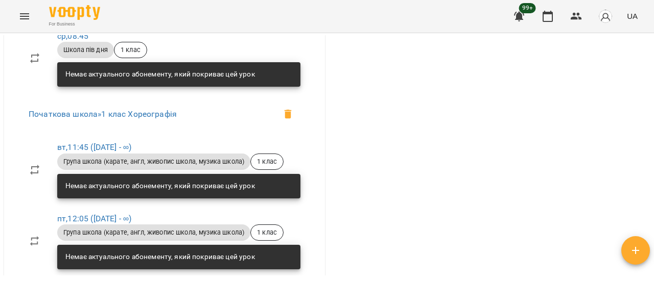
scroll to position [1941, 0]
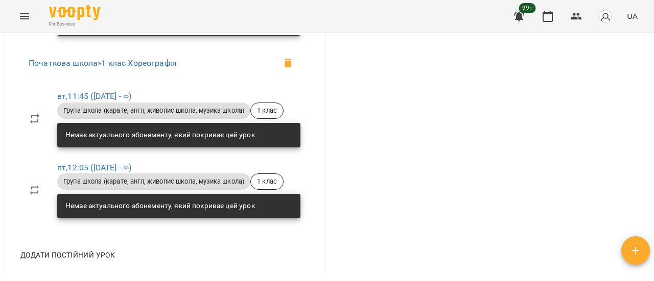
click at [17, 17] on button "Menu" at bounding box center [24, 16] width 25 height 25
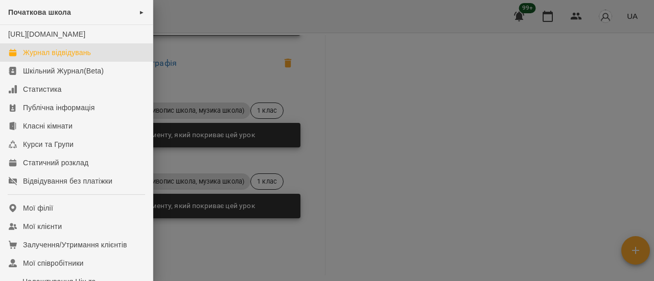
click at [62, 57] on link "Журнал відвідувань" at bounding box center [76, 52] width 153 height 18
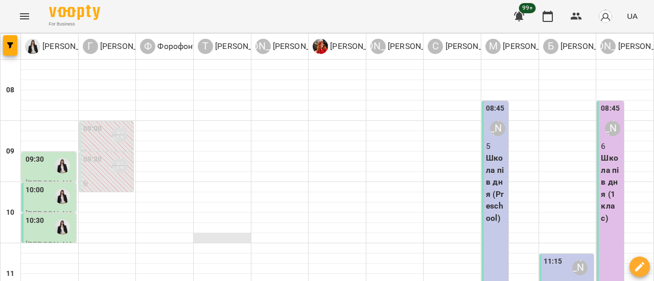
scroll to position [357, 0]
click at [30, 14] on icon "Menu" at bounding box center [24, 16] width 12 height 12
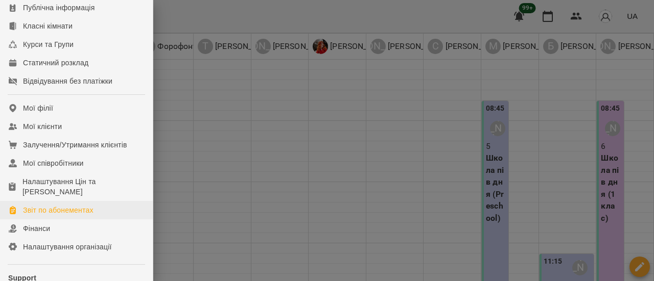
scroll to position [102, 0]
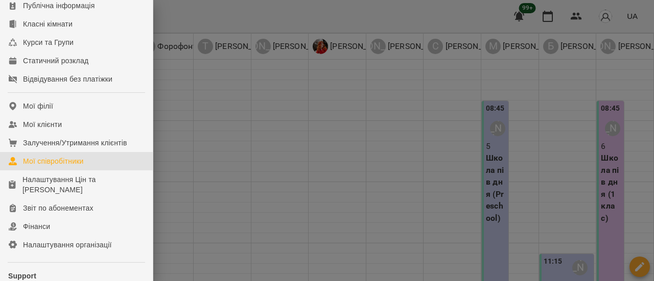
click at [66, 166] on div "Мої співробітники" at bounding box center [53, 161] width 61 height 10
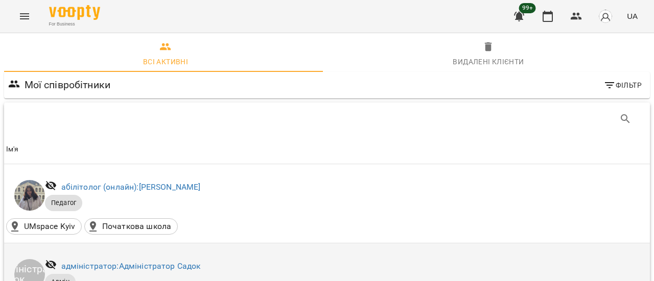
scroll to position [153, 0]
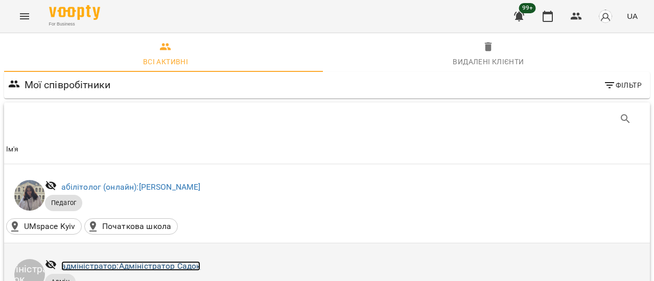
click at [123, 261] on link "адміністратор: Адміністратор Садок" at bounding box center [130, 266] width 139 height 10
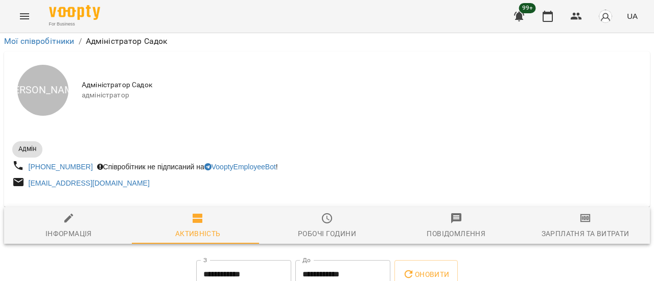
scroll to position [102, 0]
click at [83, 228] on div "Інформація" at bounding box center [68, 234] width 46 height 12
select select "**"
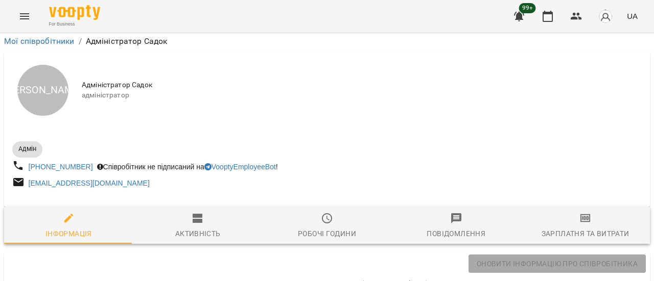
scroll to position [0, 0]
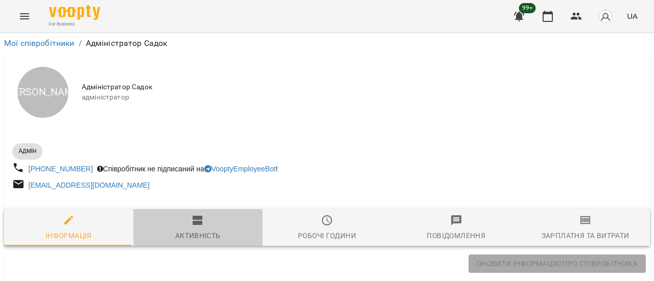
click at [192, 232] on div "Активність" at bounding box center [197, 236] width 45 height 12
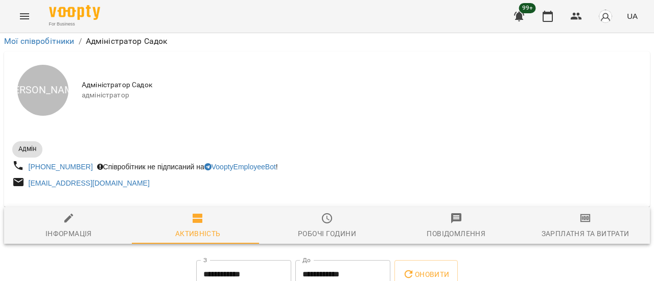
scroll to position [127, 0]
click at [331, 228] on div "Робочі години" at bounding box center [327, 234] width 58 height 12
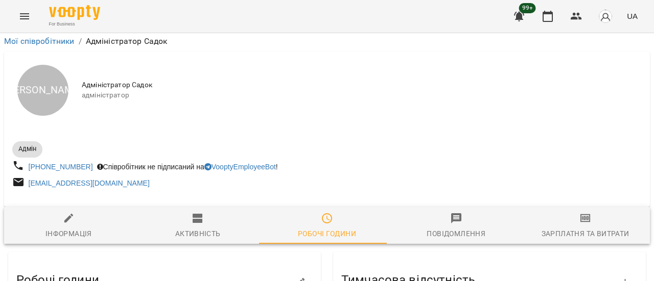
scroll to position [174, 0]
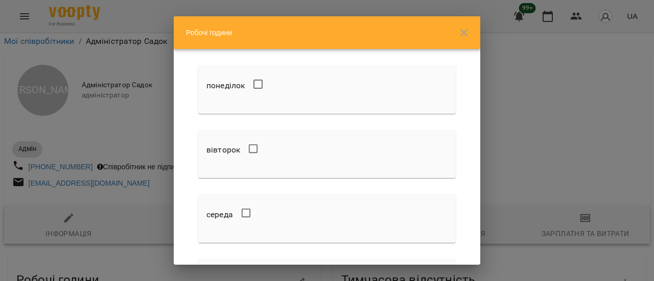
click at [469, 33] on icon "button" at bounding box center [464, 33] width 12 height 12
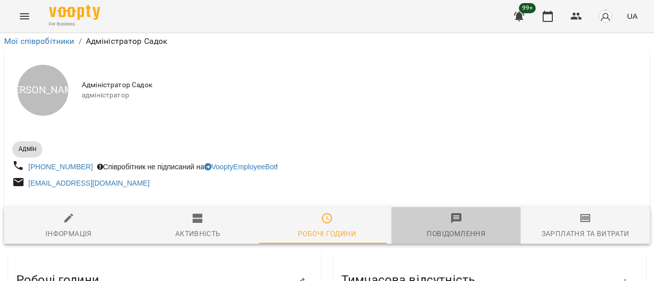
click at [458, 228] on div "Повідомлення" at bounding box center [455, 234] width 59 height 12
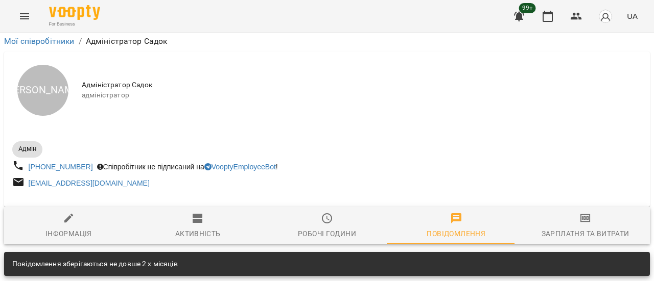
click at [580, 214] on icon "button" at bounding box center [585, 218] width 10 height 8
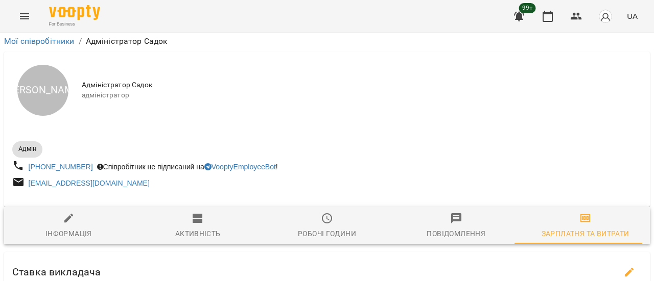
scroll to position [0, 0]
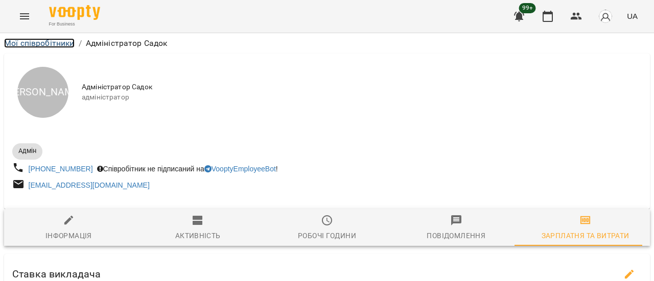
click at [30, 44] on link "Мої співробітники" at bounding box center [39, 43] width 70 height 10
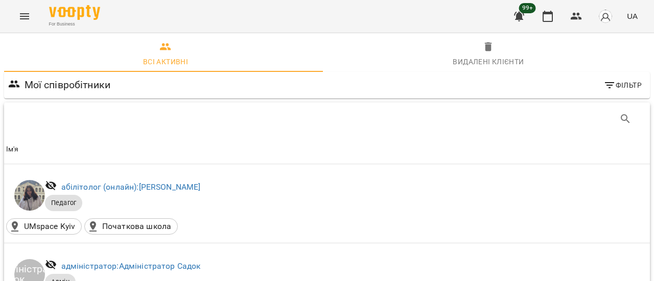
scroll to position [562, 0]
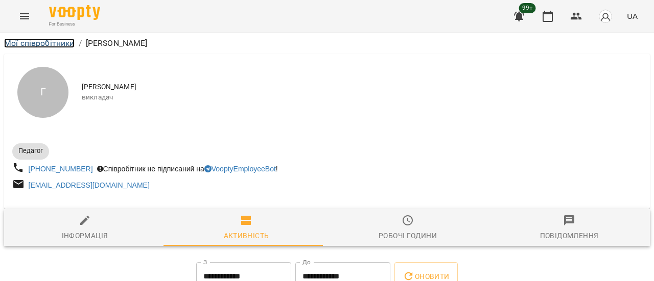
click at [56, 38] on link "Мої співробітники" at bounding box center [39, 43] width 70 height 10
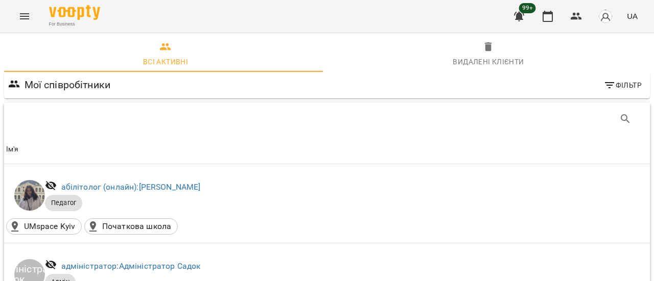
scroll to position [715, 0]
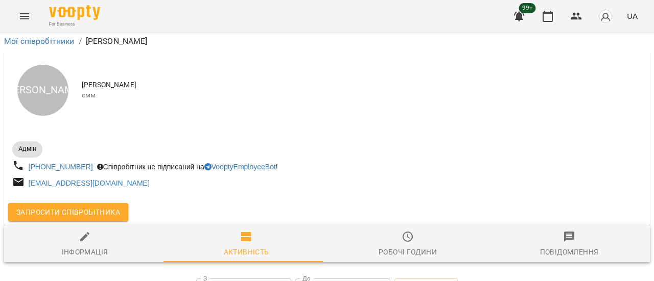
scroll to position [145, 0]
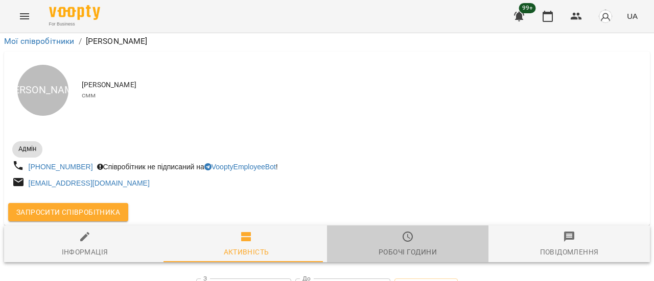
click at [407, 231] on icon "button" at bounding box center [407, 237] width 12 height 12
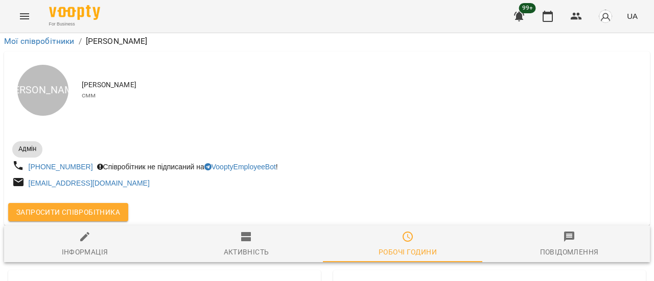
scroll to position [153, 0]
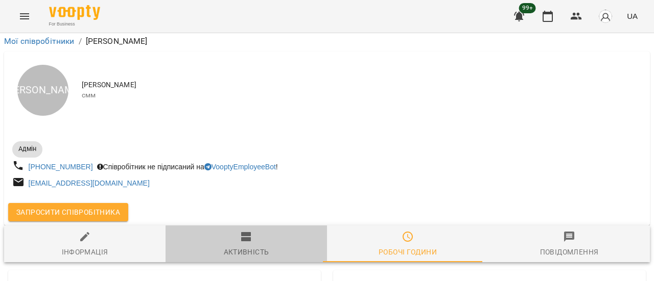
click at [246, 246] on div "Активність" at bounding box center [246, 252] width 45 height 12
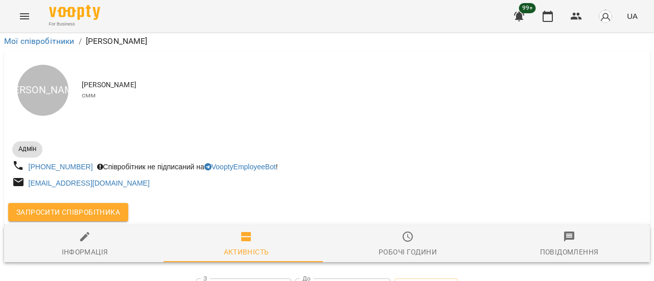
scroll to position [0, 0]
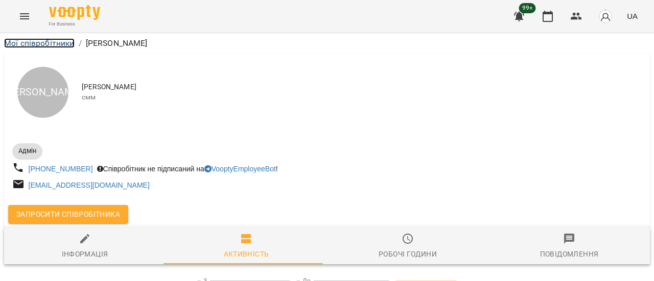
click at [46, 47] on link "Мої співробітники" at bounding box center [39, 43] width 70 height 10
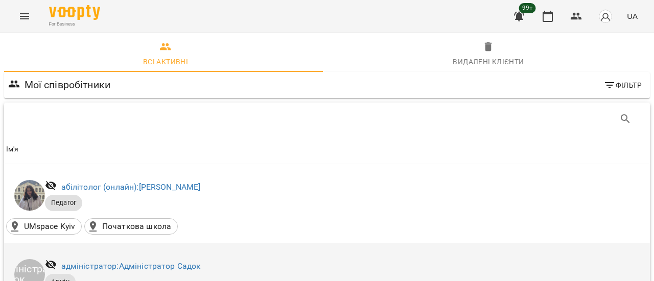
scroll to position [255, 0]
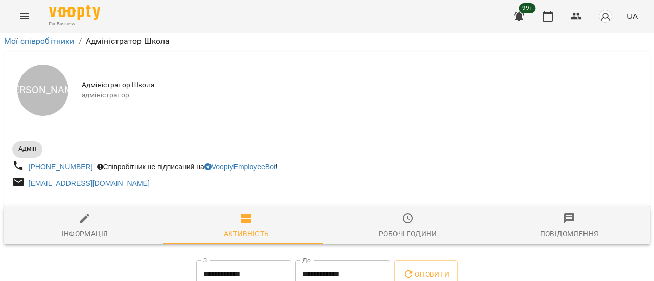
scroll to position [127, 0]
click at [101, 212] on span "Інформація" at bounding box center [84, 226] width 149 height 28
select select "**"
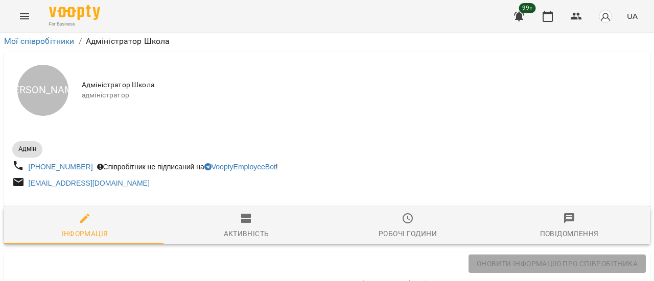
scroll to position [13, 0]
click at [253, 214] on span "Активність" at bounding box center [246, 226] width 149 height 28
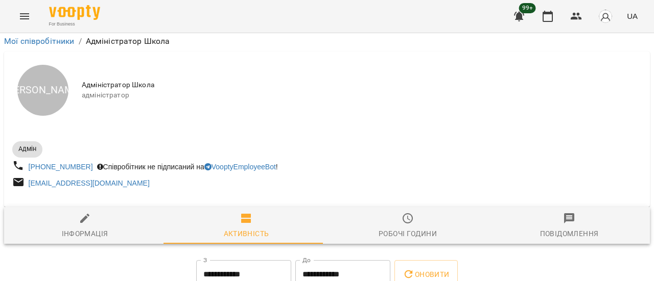
scroll to position [127, 0]
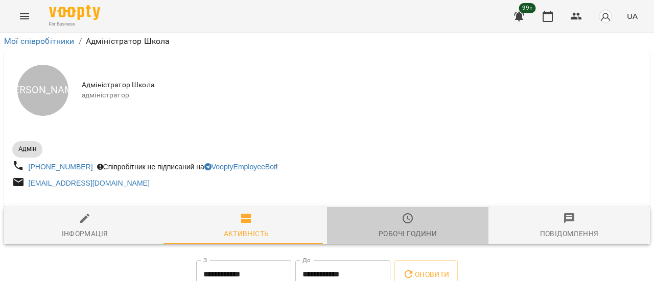
click at [414, 212] on span "Робочі години" at bounding box center [407, 226] width 149 height 28
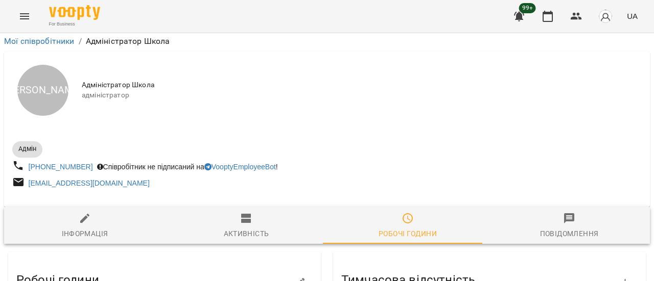
scroll to position [0, 0]
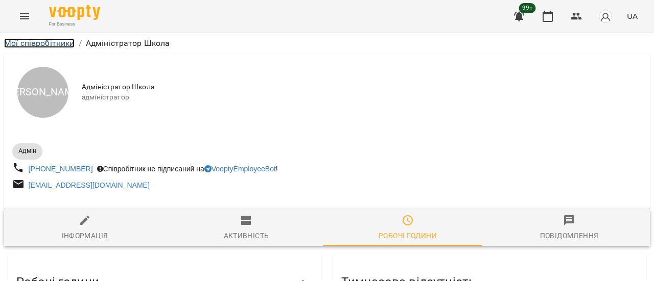
click at [53, 44] on link "Мої співробітники" at bounding box center [39, 43] width 70 height 10
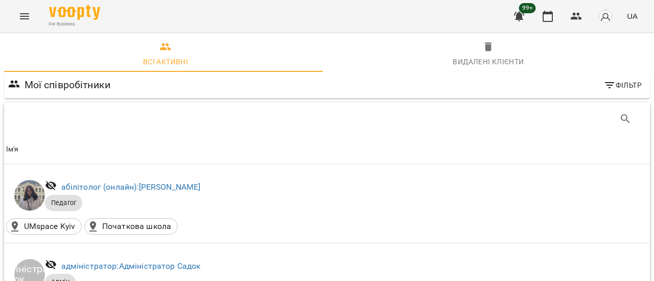
scroll to position [153, 0]
click at [31, 18] on button "Menu" at bounding box center [24, 16] width 25 height 25
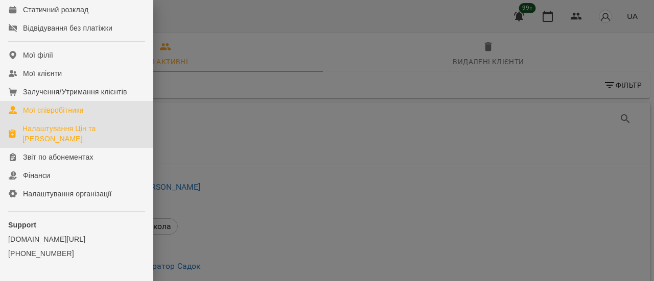
click at [77, 138] on div "Налаштування Цін та [PERSON_NAME]" at bounding box center [83, 134] width 122 height 20
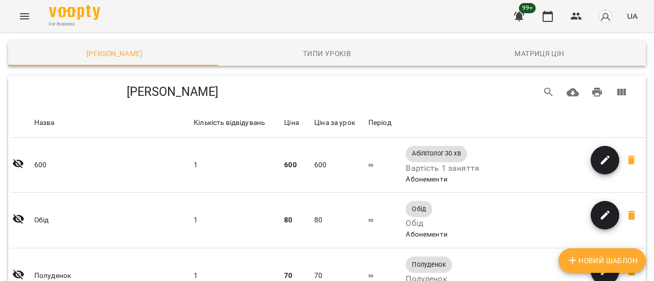
scroll to position [2094, 0]
click at [23, 15] on icon "Menu" at bounding box center [24, 16] width 12 height 12
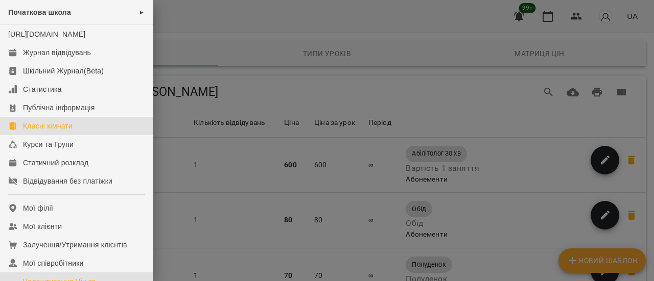
click at [69, 131] on div "Класні кімнати" at bounding box center [48, 126] width 50 height 10
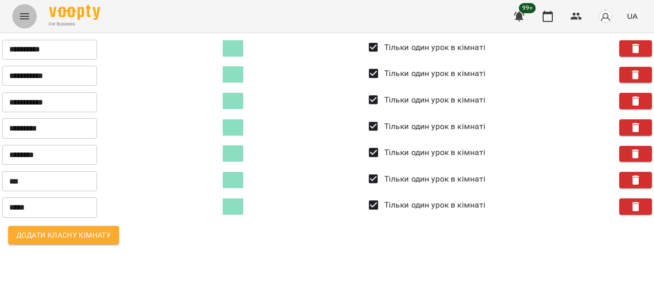
click at [26, 15] on icon "Menu" at bounding box center [24, 16] width 12 height 12
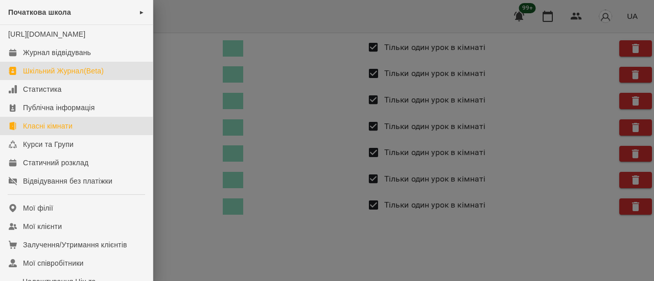
click at [55, 76] on link "Шкільний Журнал(Beta)" at bounding box center [76, 71] width 153 height 18
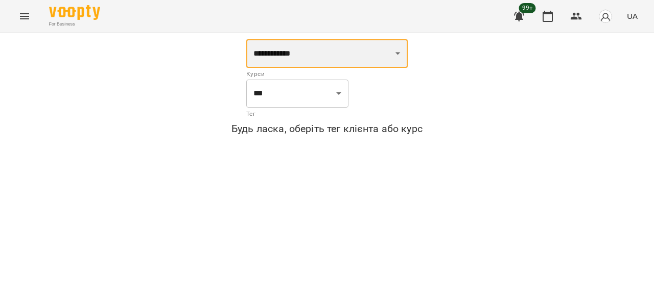
click at [408, 53] on select "**********" at bounding box center [326, 53] width 161 height 29
click at [408, 51] on select "**********" at bounding box center [326, 53] width 161 height 29
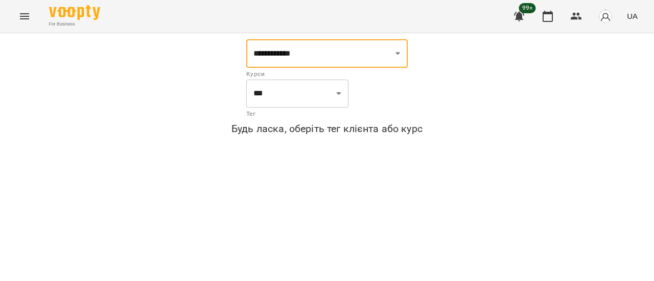
drag, startPoint x: 510, startPoint y: 116, endPoint x: 505, endPoint y: 113, distance: 6.4
click at [510, 116] on div "**********" at bounding box center [326, 89] width 641 height 100
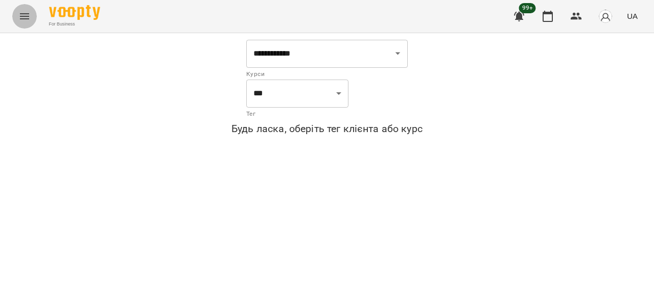
click at [22, 19] on icon "Menu" at bounding box center [24, 16] width 9 height 6
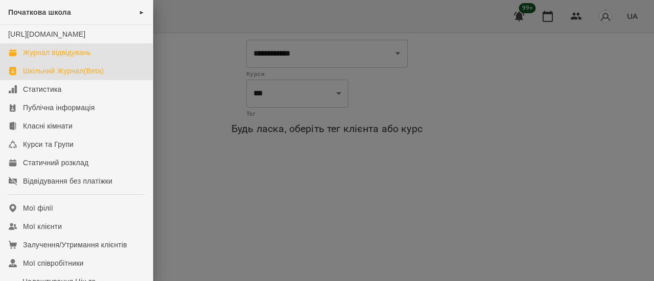
click at [59, 58] on div "Журнал відвідувань" at bounding box center [57, 52] width 68 height 10
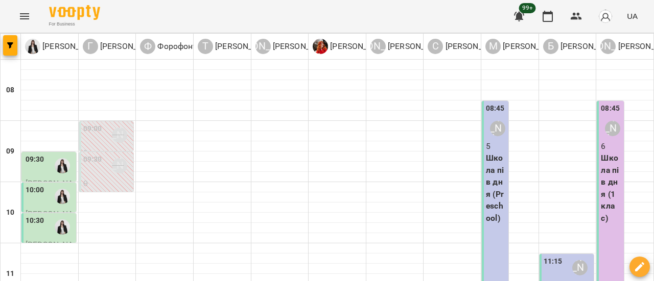
scroll to position [255, 0]
